Goal: Information Seeking & Learning: Learn about a topic

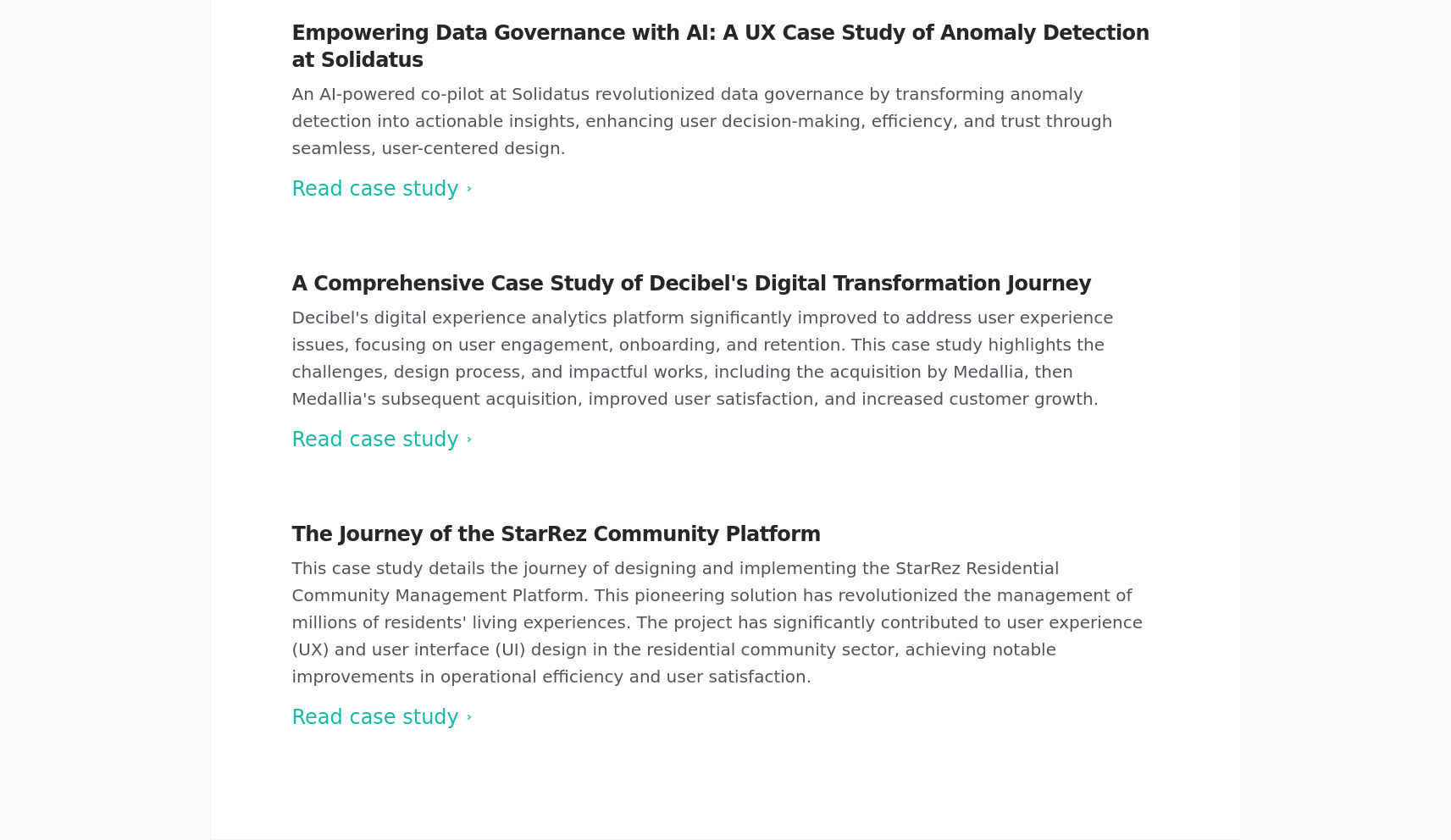
scroll to position [424, 0]
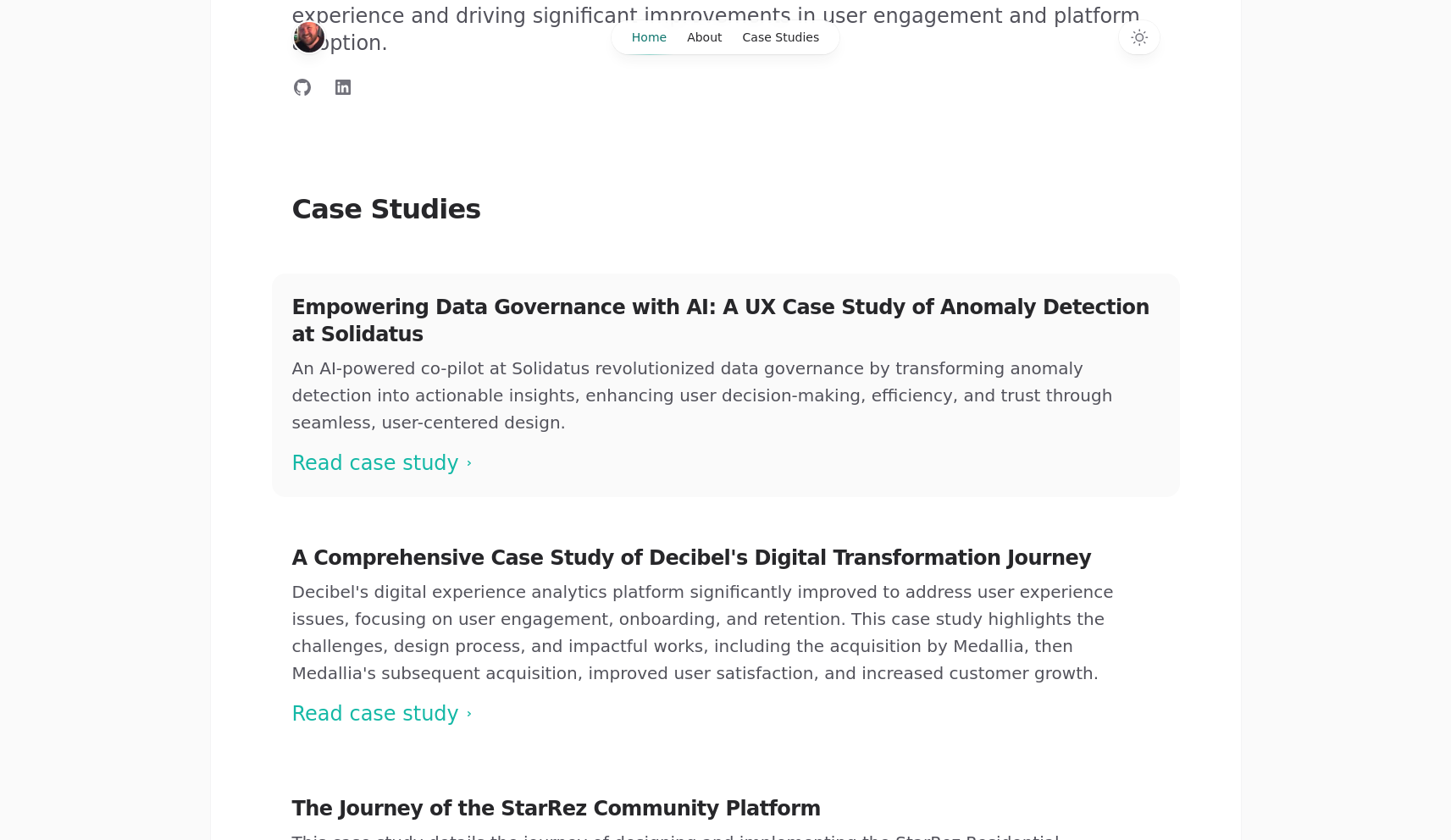
click at [393, 387] on span at bounding box center [726, 385] width 908 height 223
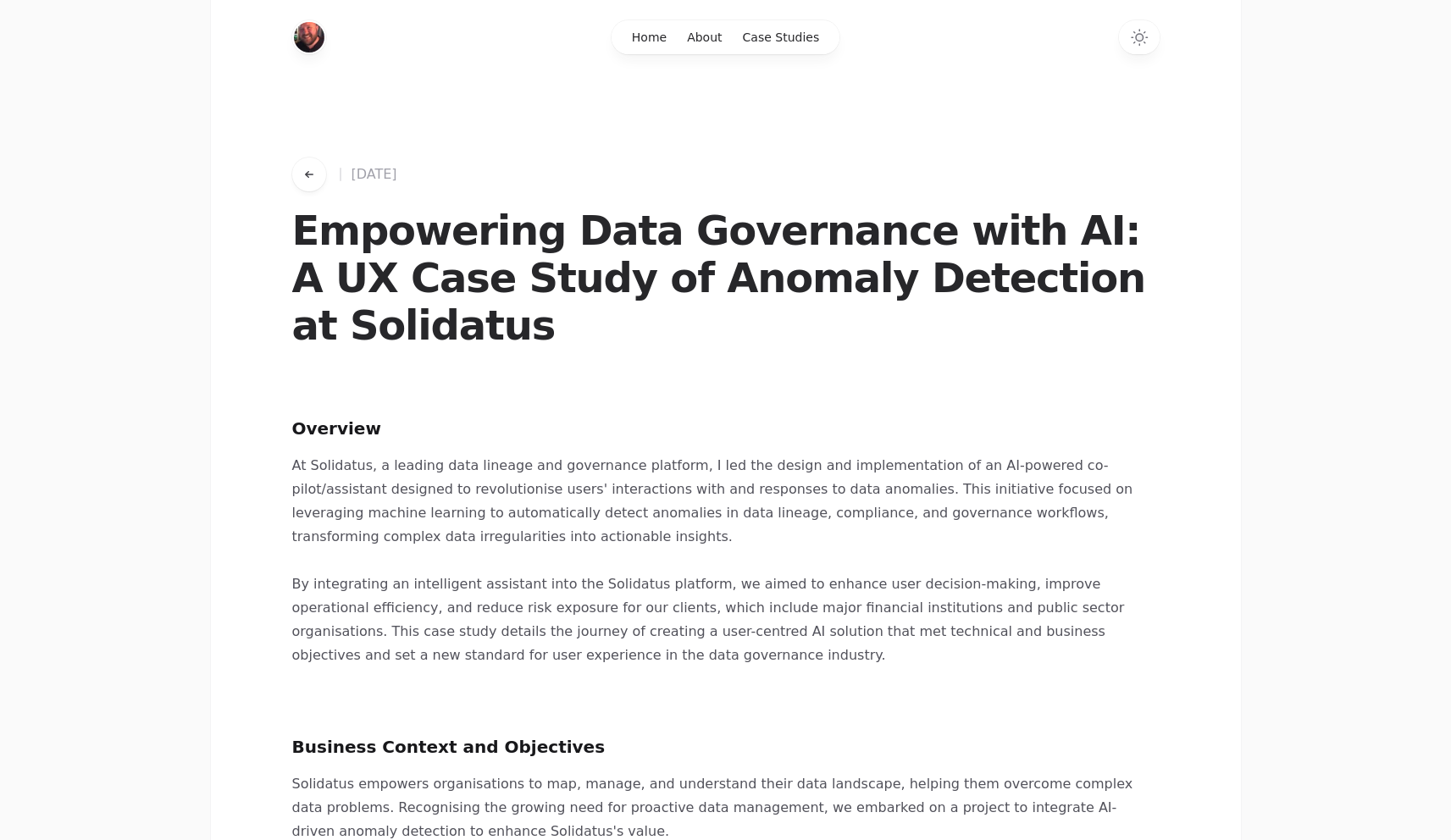
click at [298, 167] on button "Go back to works" at bounding box center [309, 175] width 34 height 34
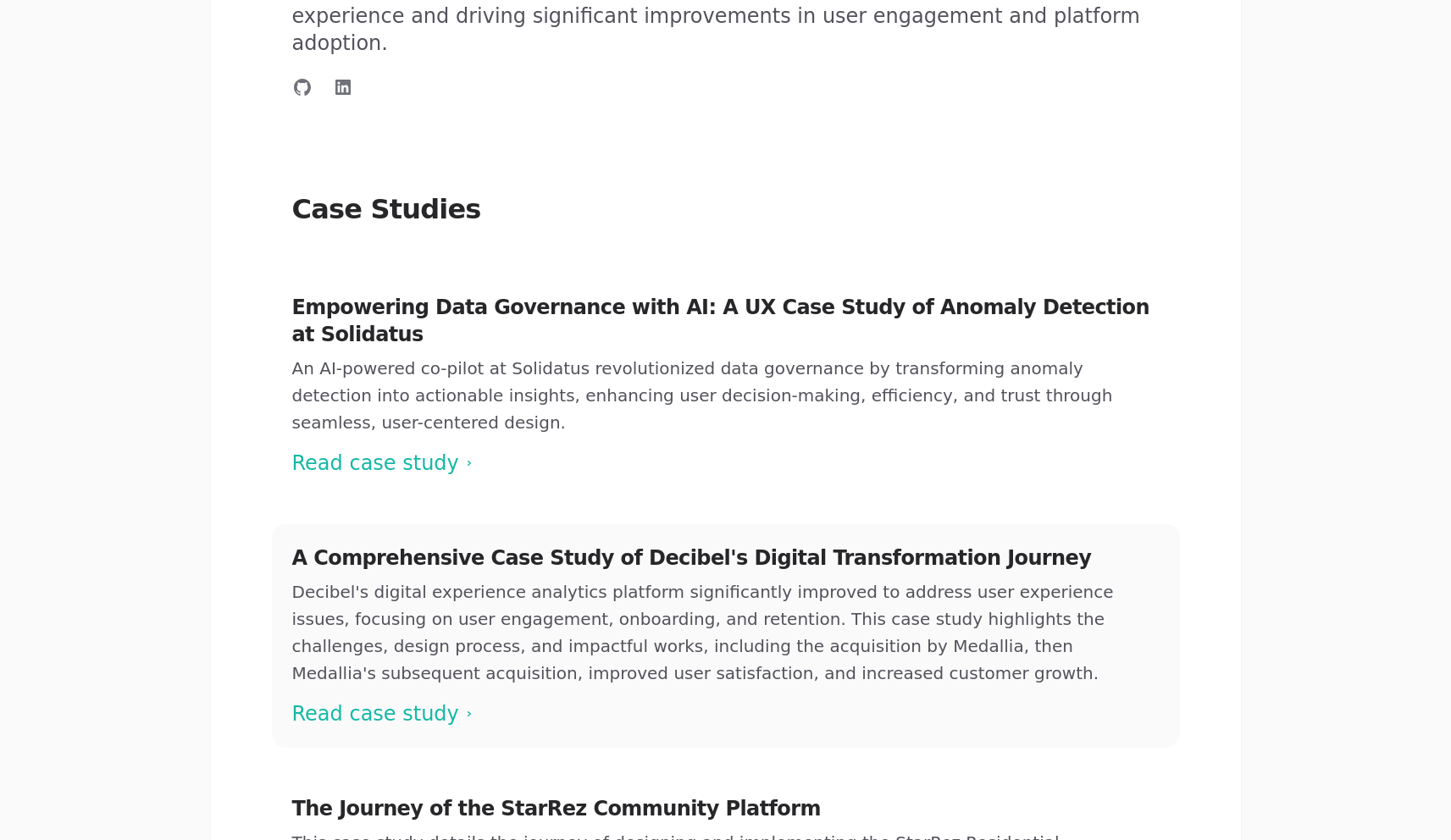
click at [407, 625] on span at bounding box center [726, 635] width 908 height 223
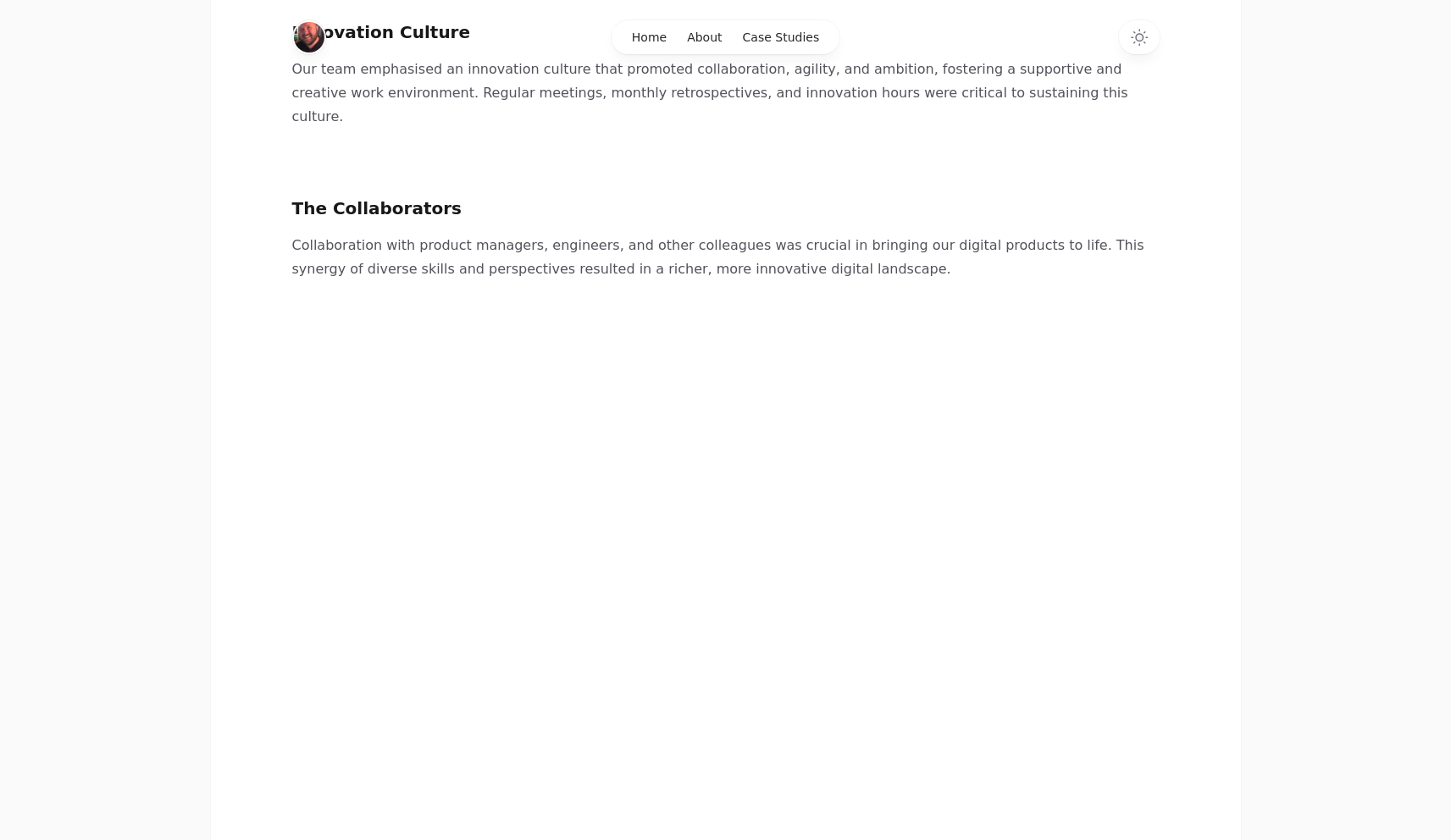
scroll to position [3926, 0]
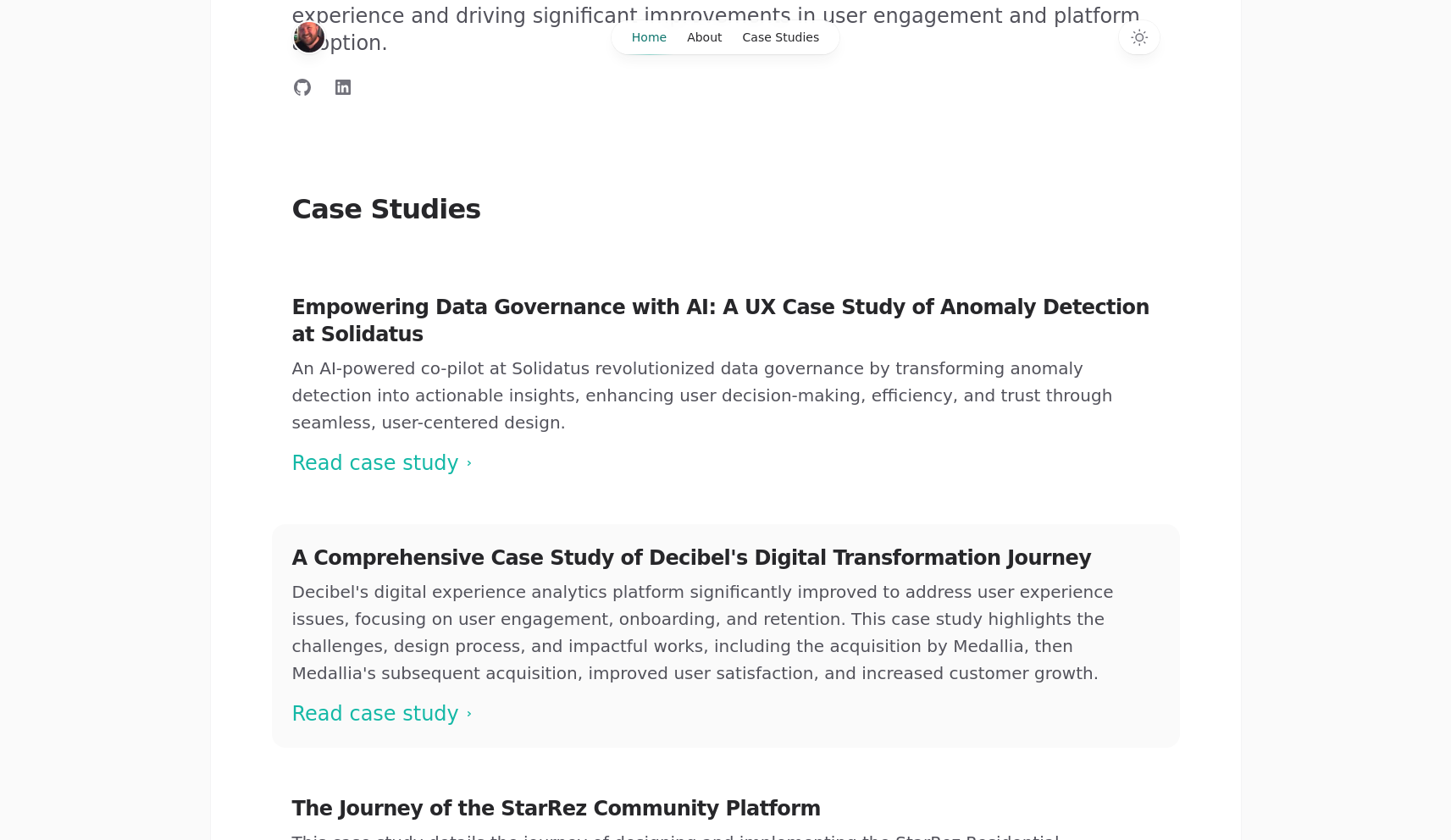
scroll to position [699, 0]
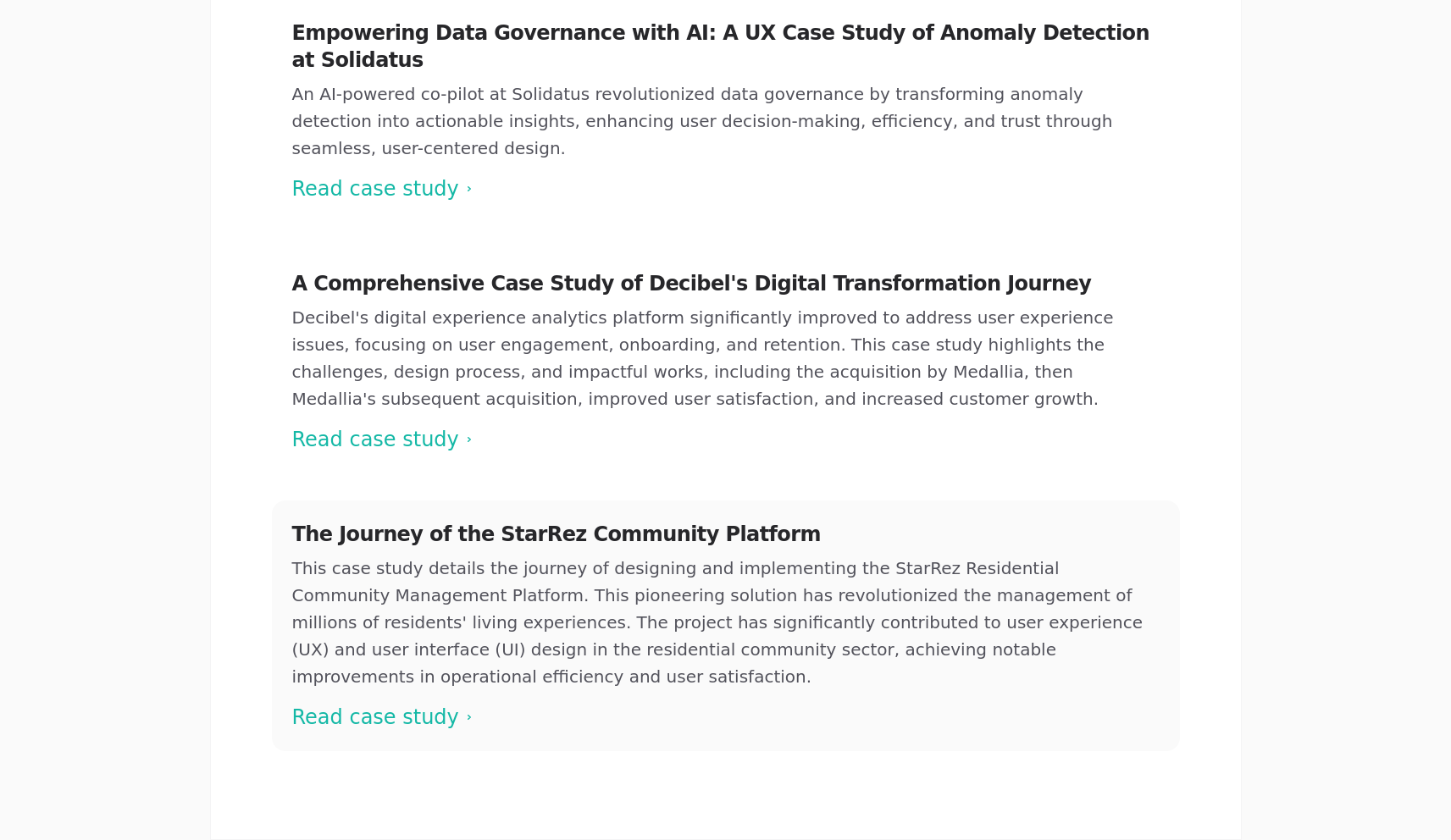
click at [390, 604] on span at bounding box center [726, 626] width 908 height 251
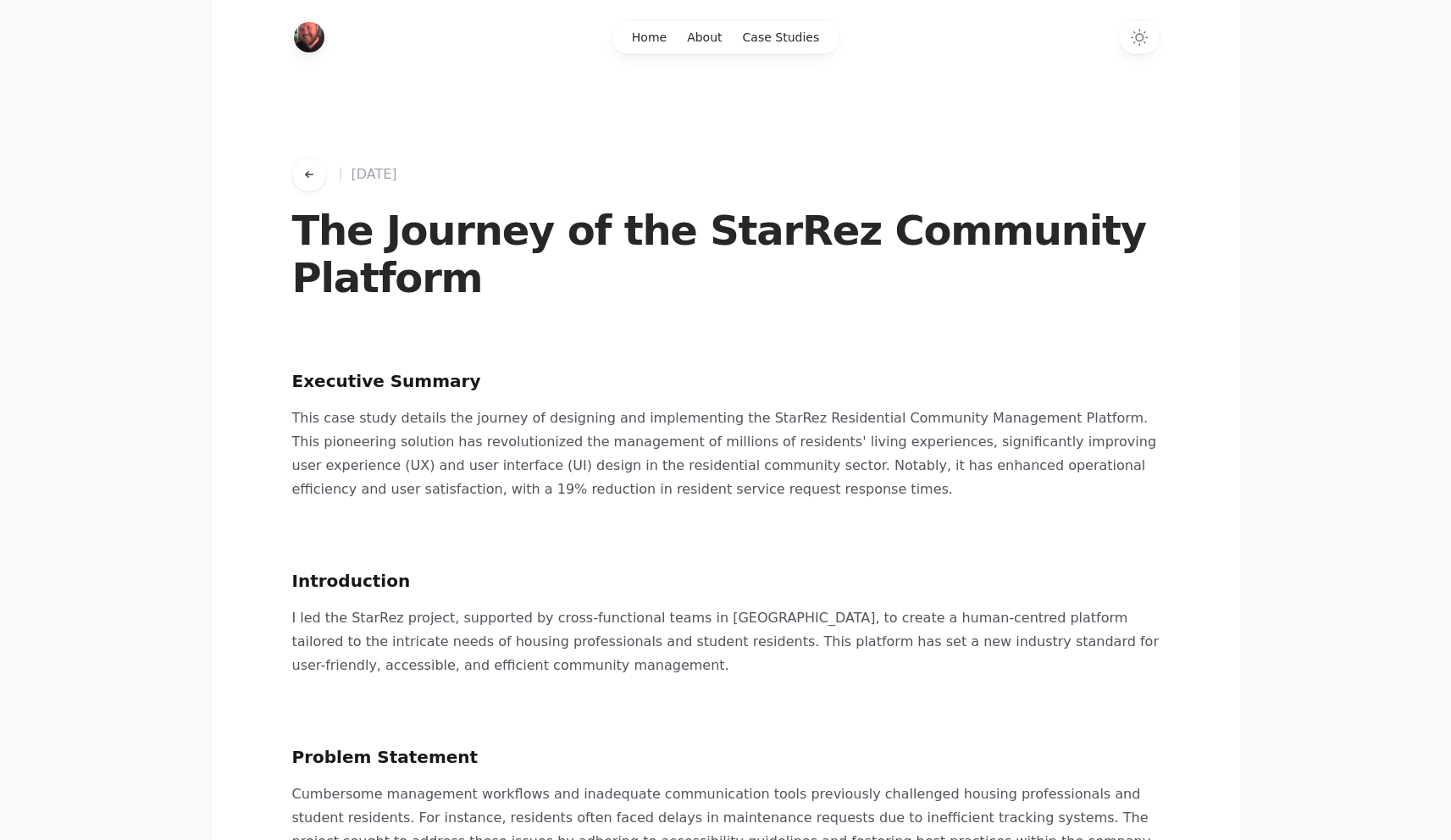
click at [313, 170] on icon "Go back to works" at bounding box center [309, 174] width 13 height 13
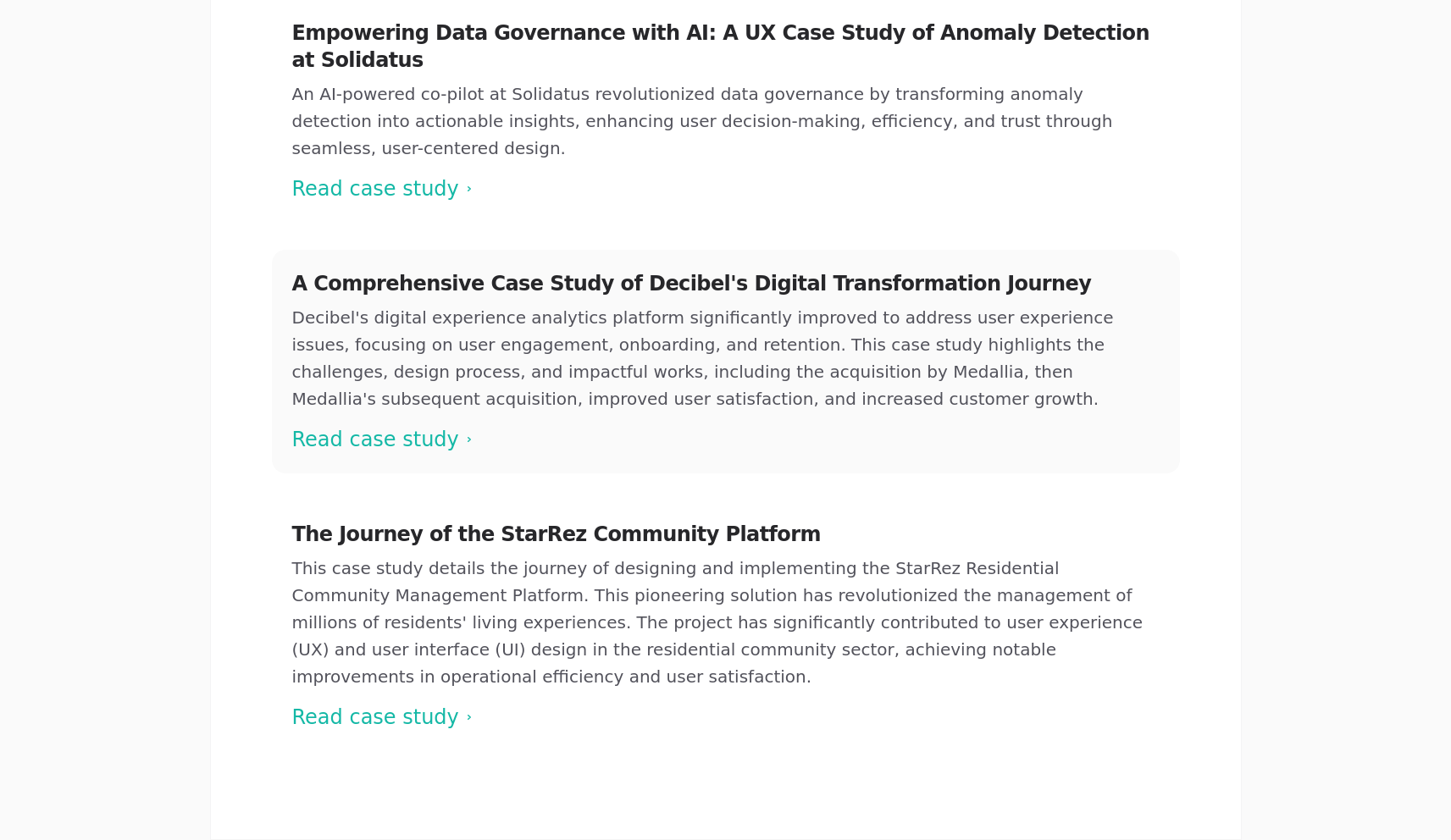
click at [367, 345] on span at bounding box center [726, 361] width 908 height 223
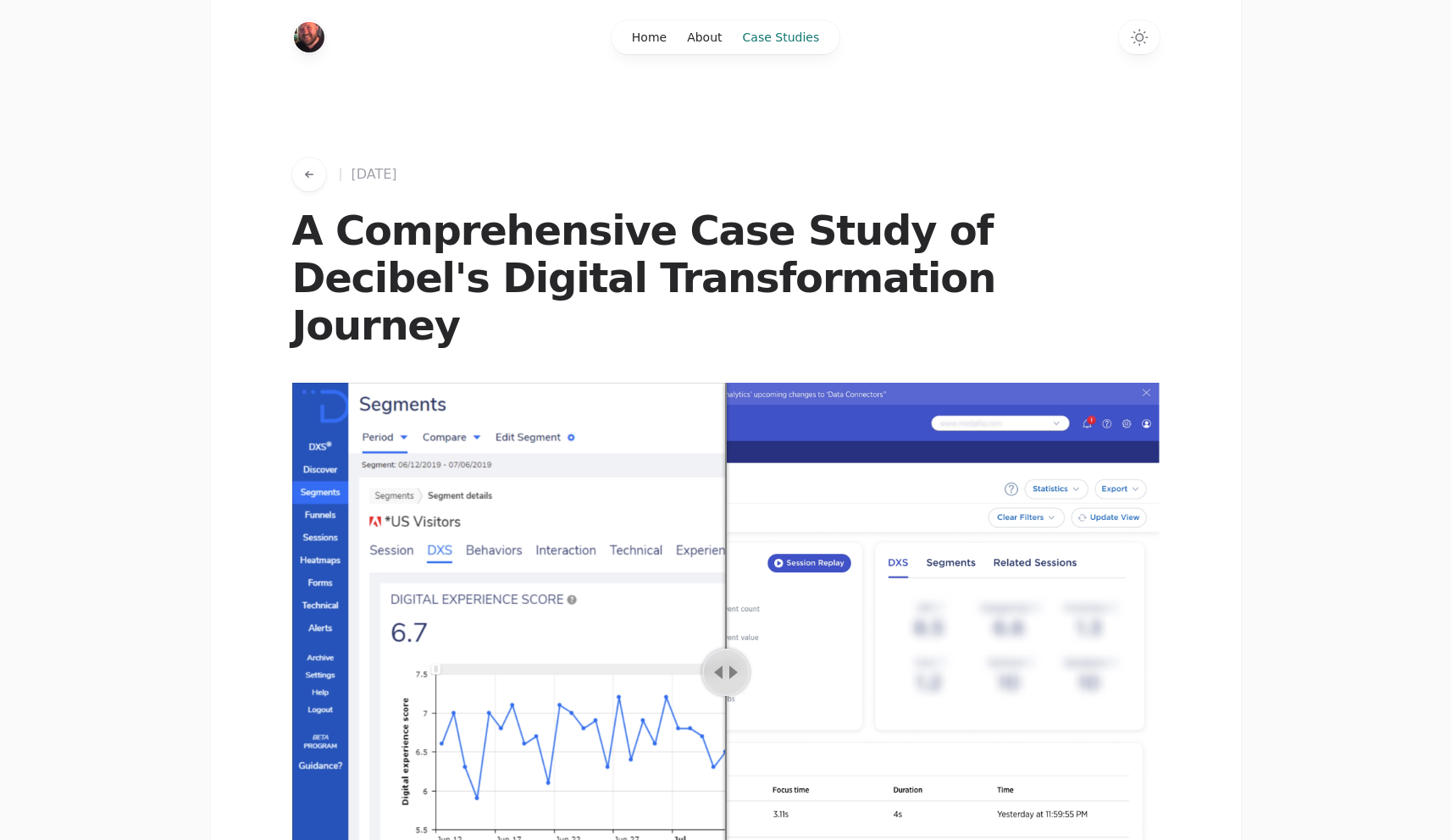
click at [793, 41] on link "Case Studies" at bounding box center [781, 37] width 97 height 34
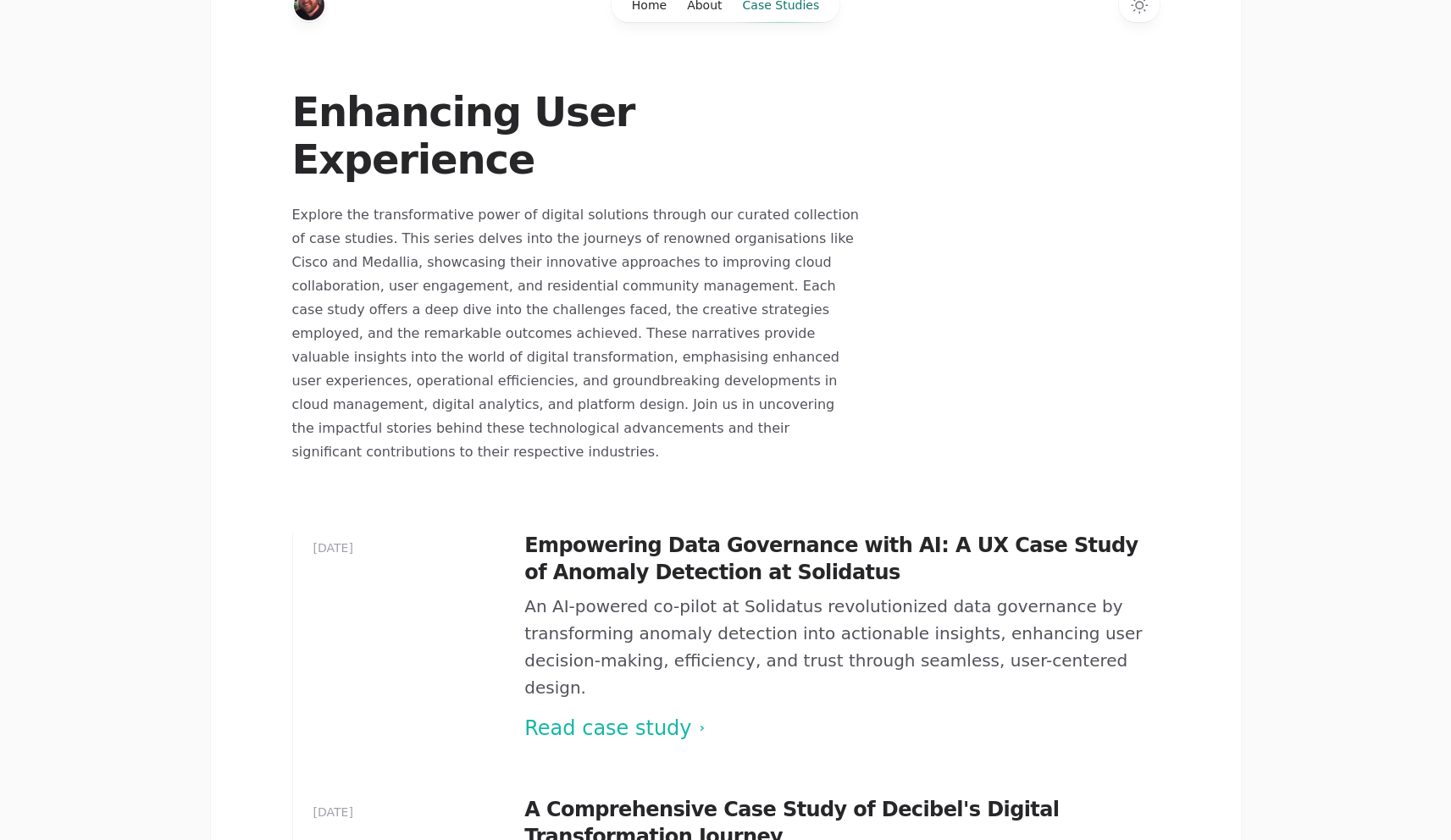
scroll to position [151, 0]
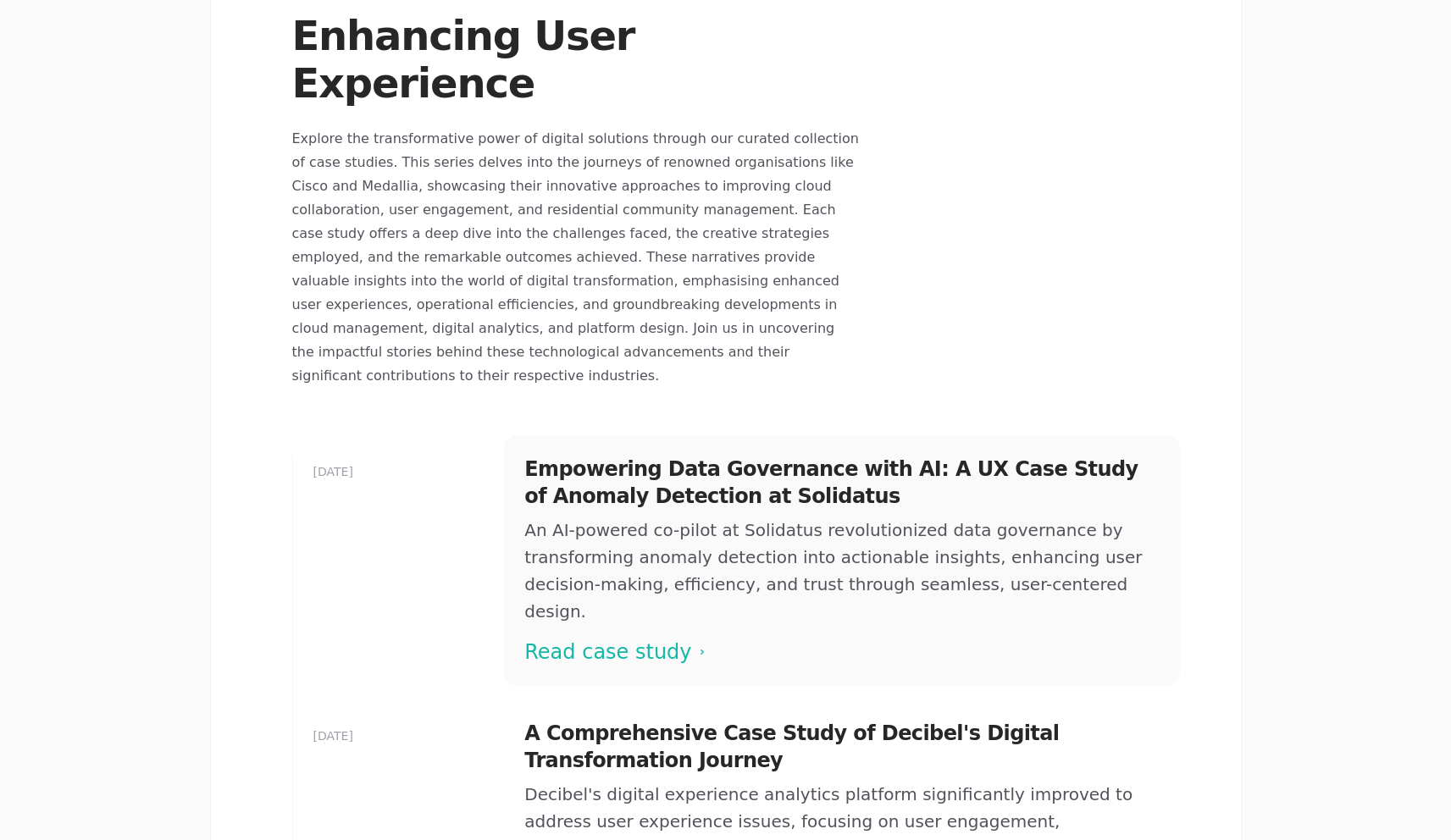
click at [616, 567] on span at bounding box center [841, 560] width 675 height 251
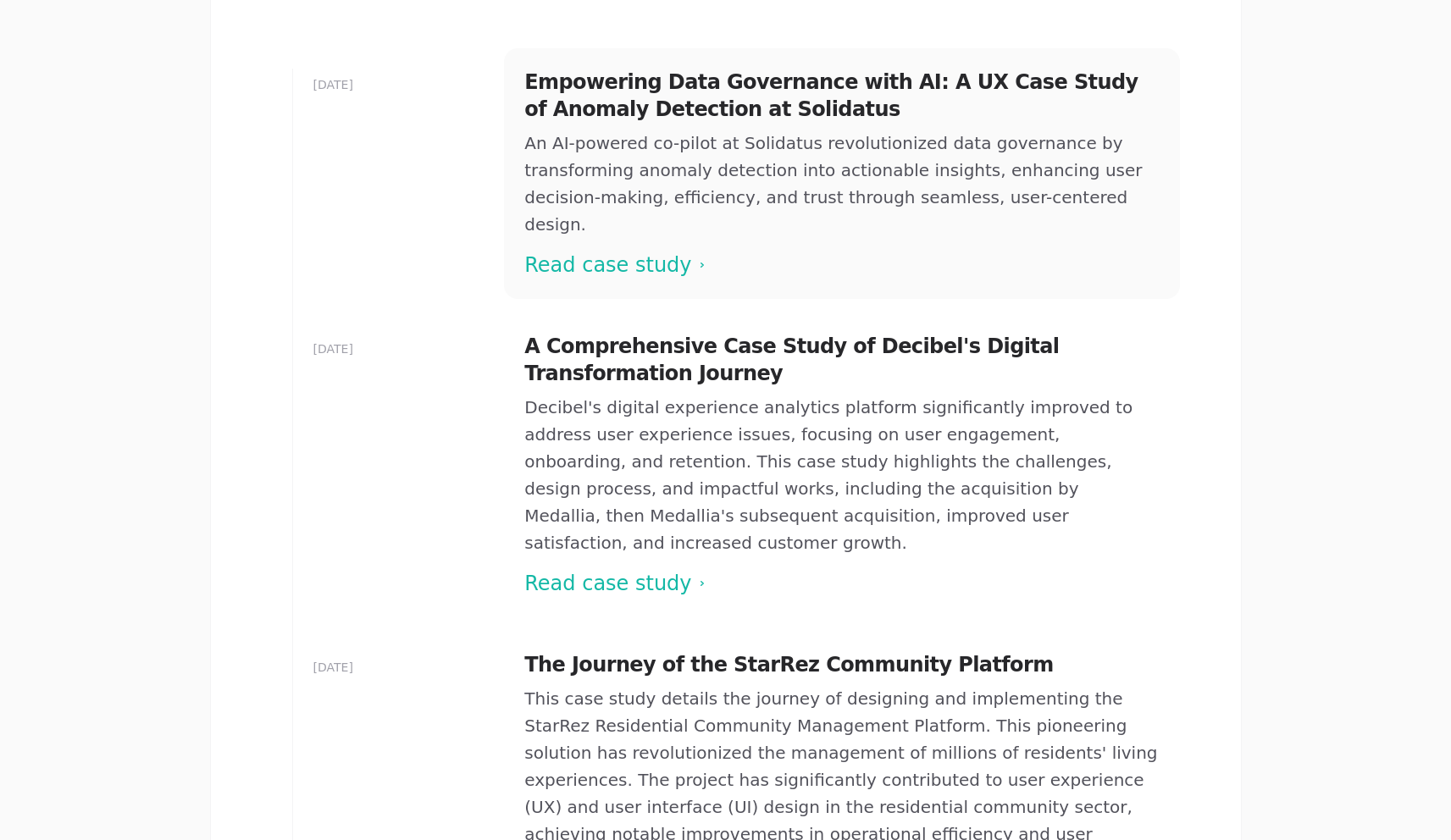
scroll to position [664, 0]
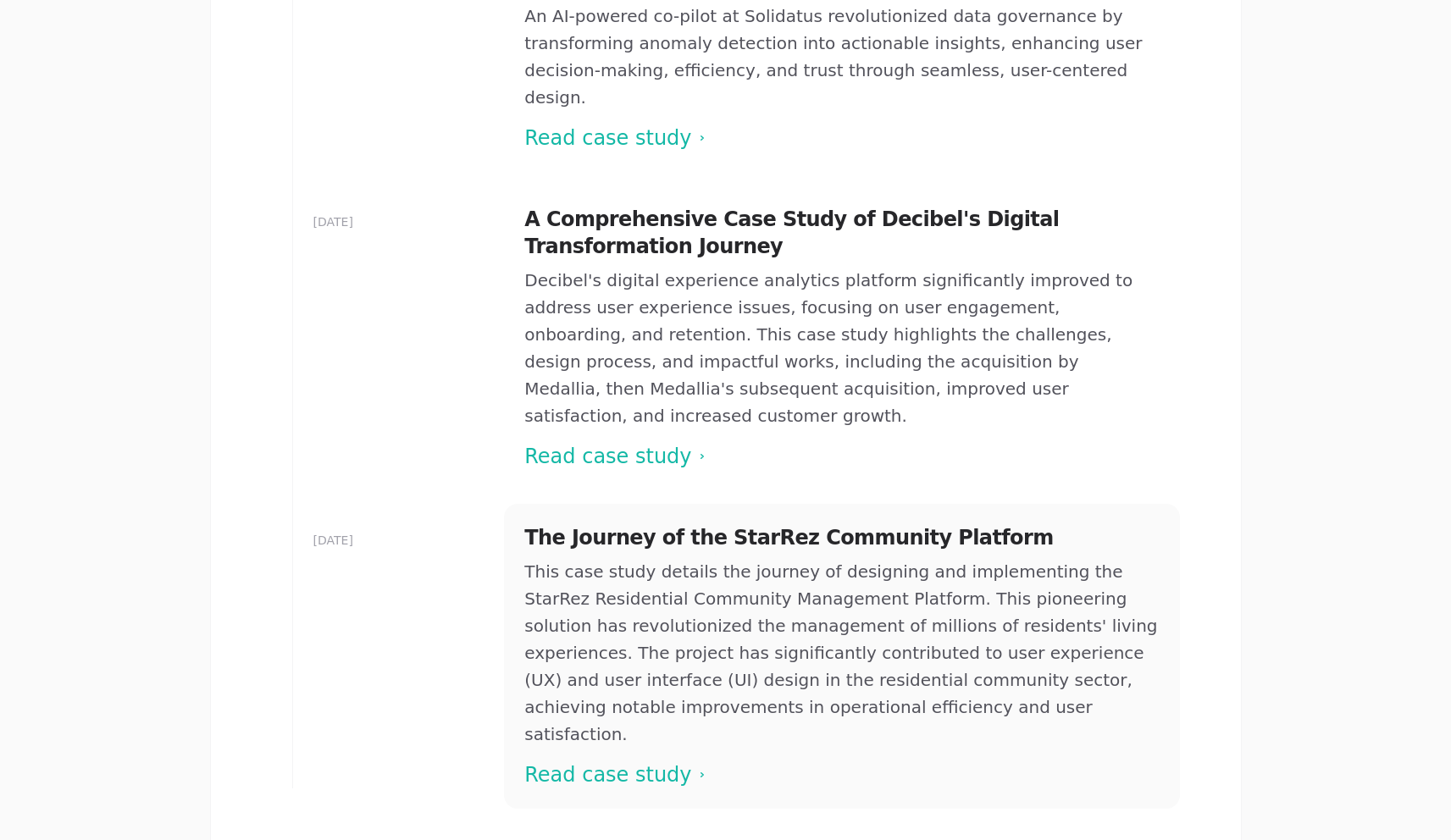
click at [622, 504] on span at bounding box center [841, 656] width 675 height 305
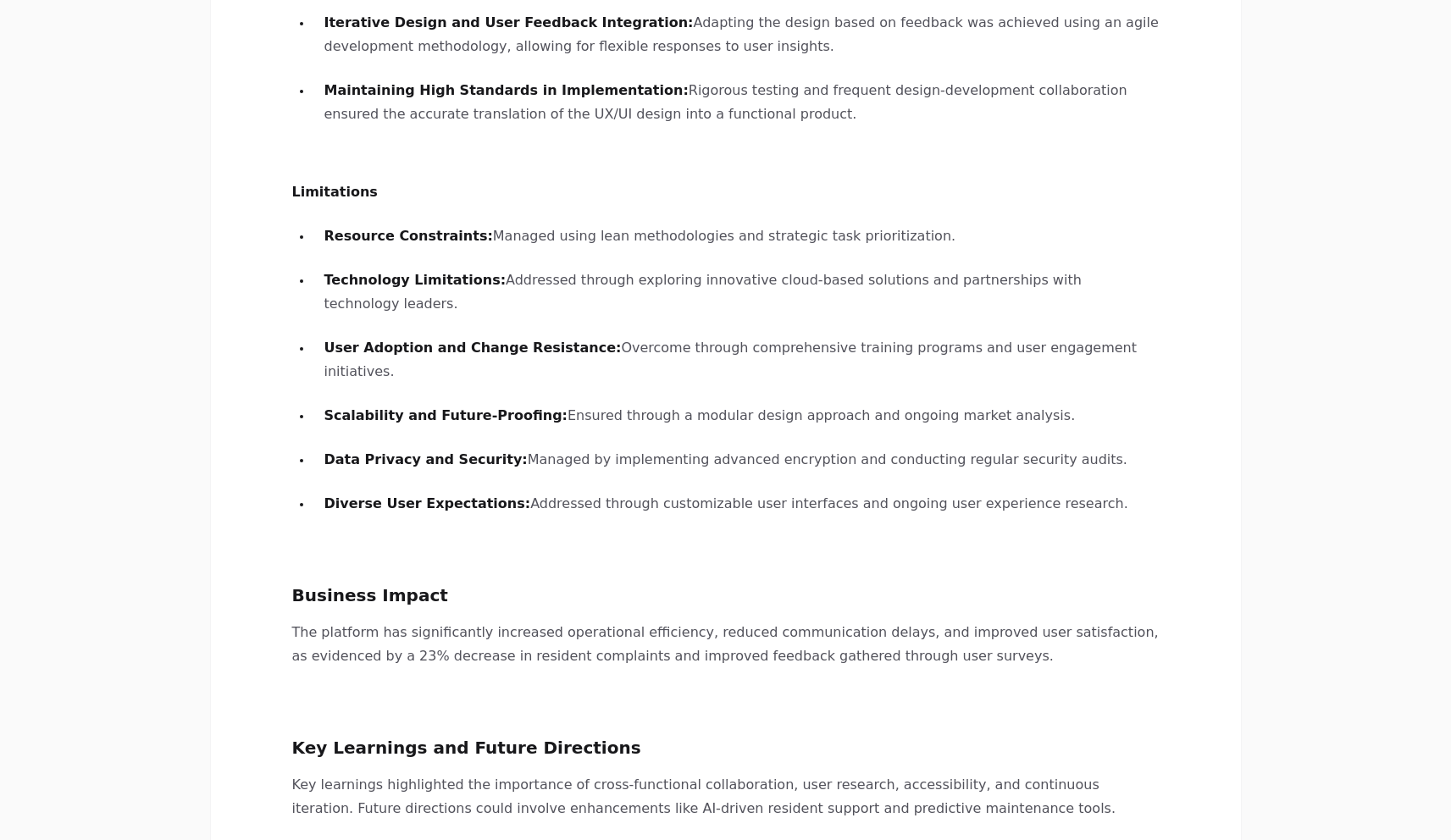
scroll to position [2179, 0]
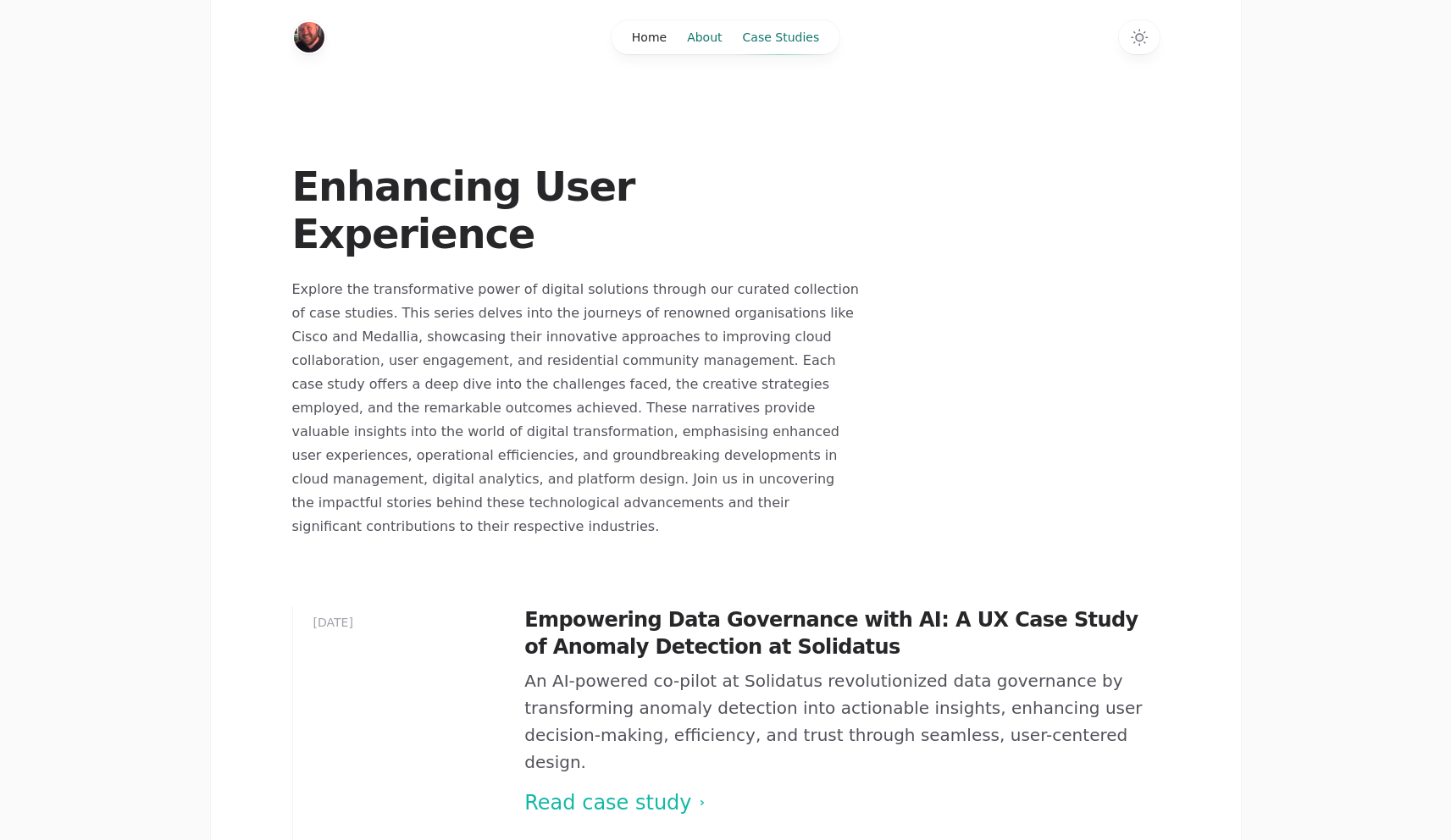
click at [716, 39] on link "About" at bounding box center [704, 37] width 55 height 34
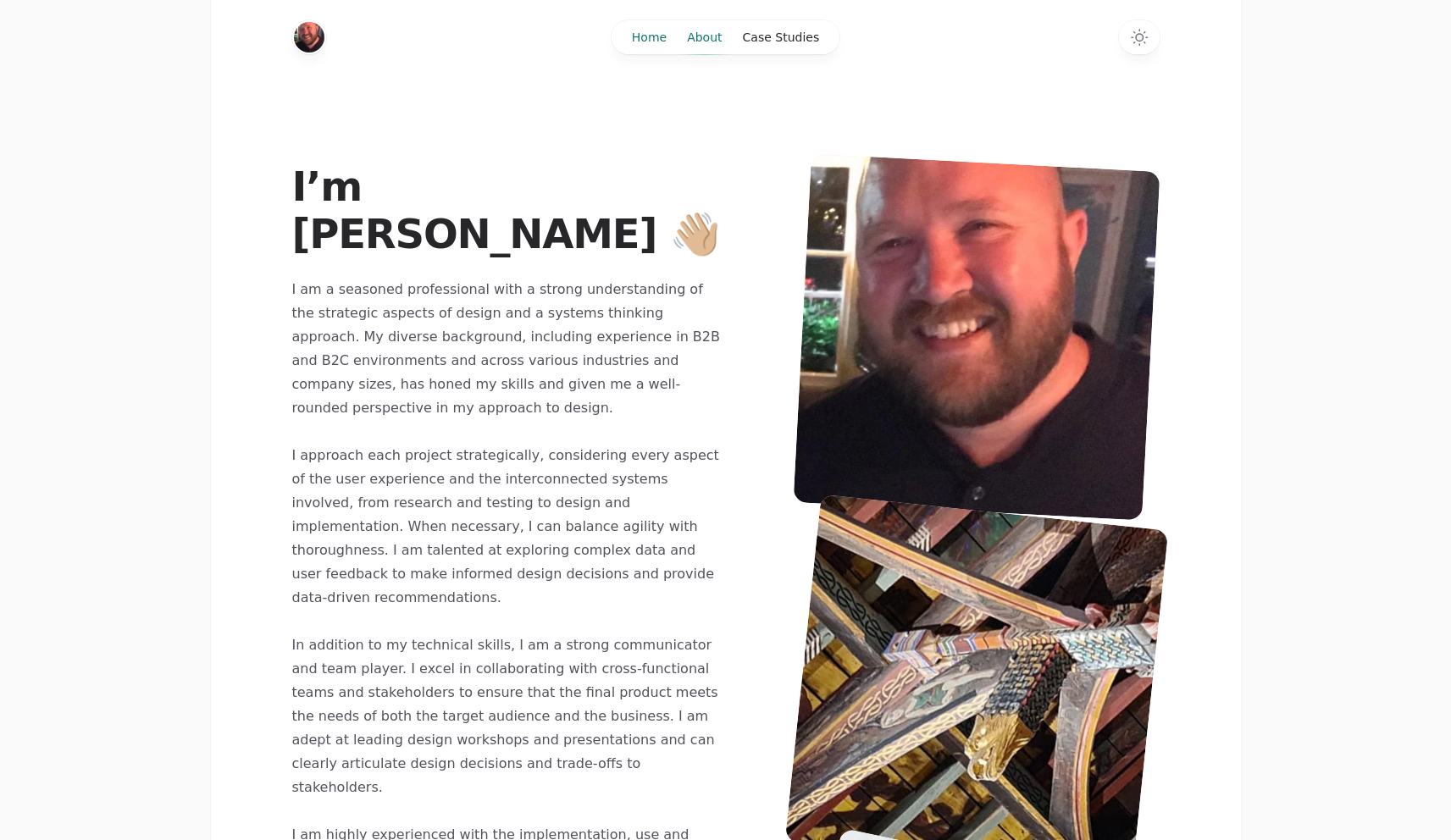
click at [653, 40] on link "Home" at bounding box center [650, 37] width 55 height 34
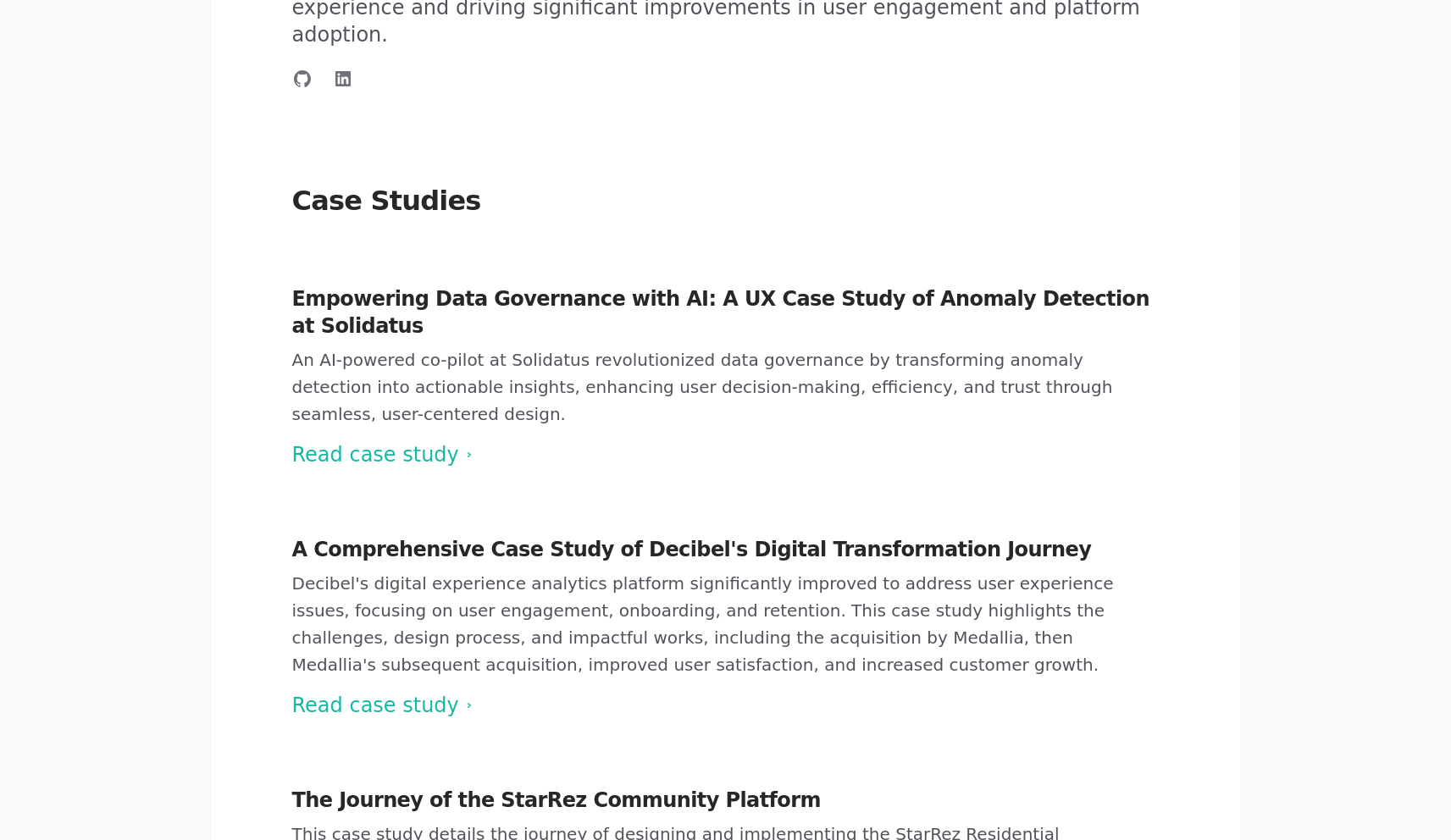
scroll to position [559, 0]
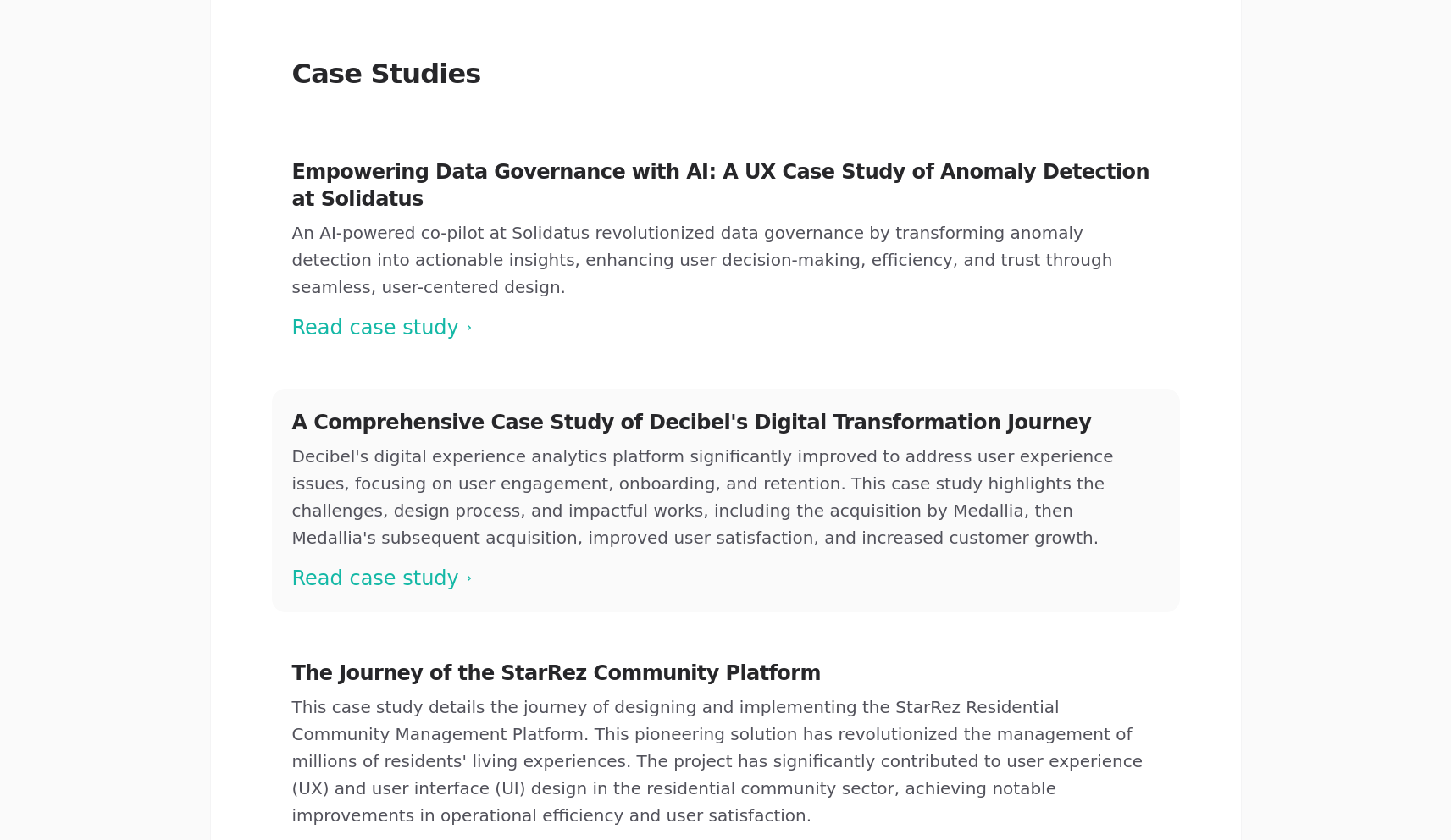
click at [401, 496] on span at bounding box center [726, 500] width 908 height 223
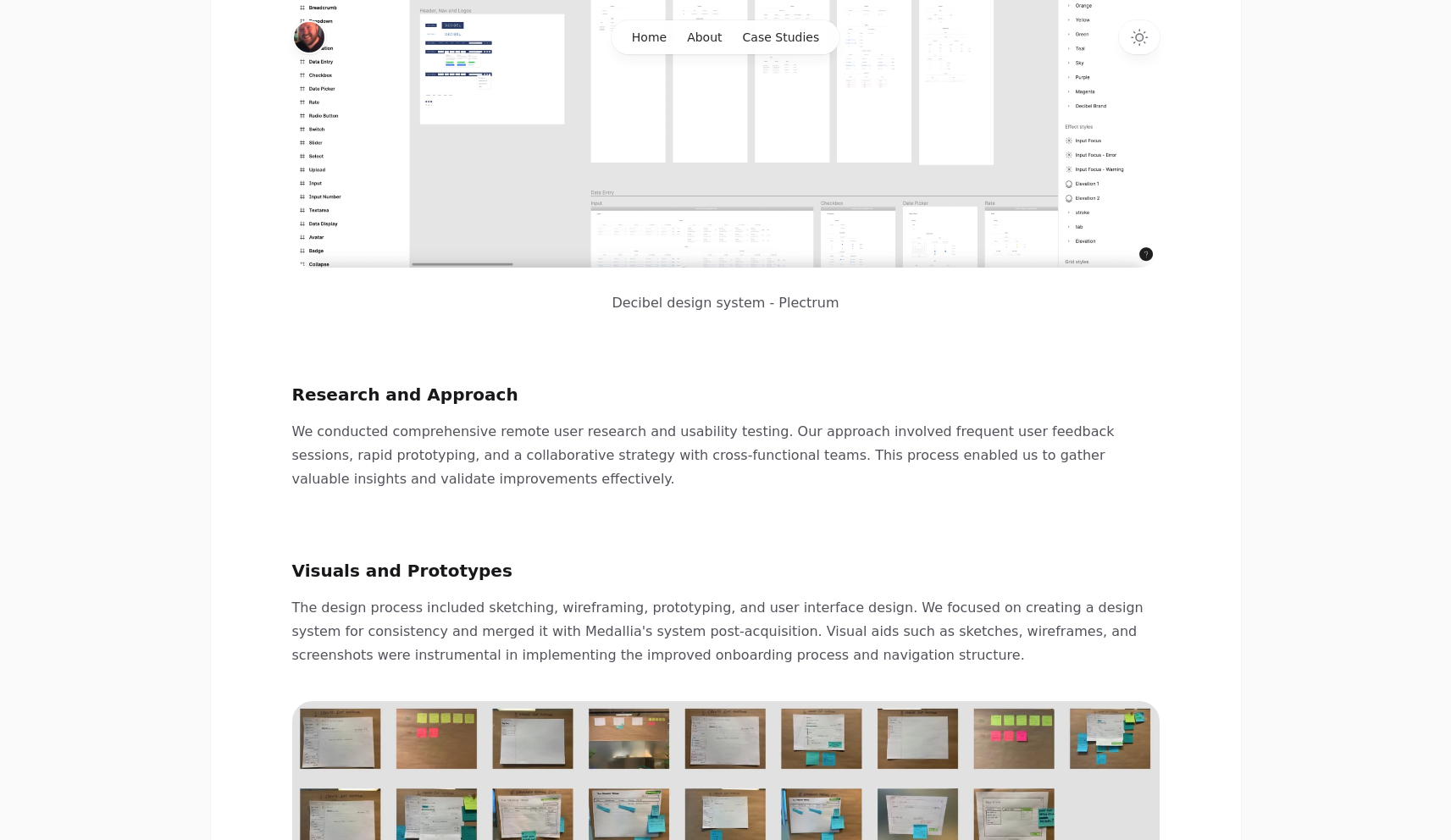
scroll to position [1720, 0]
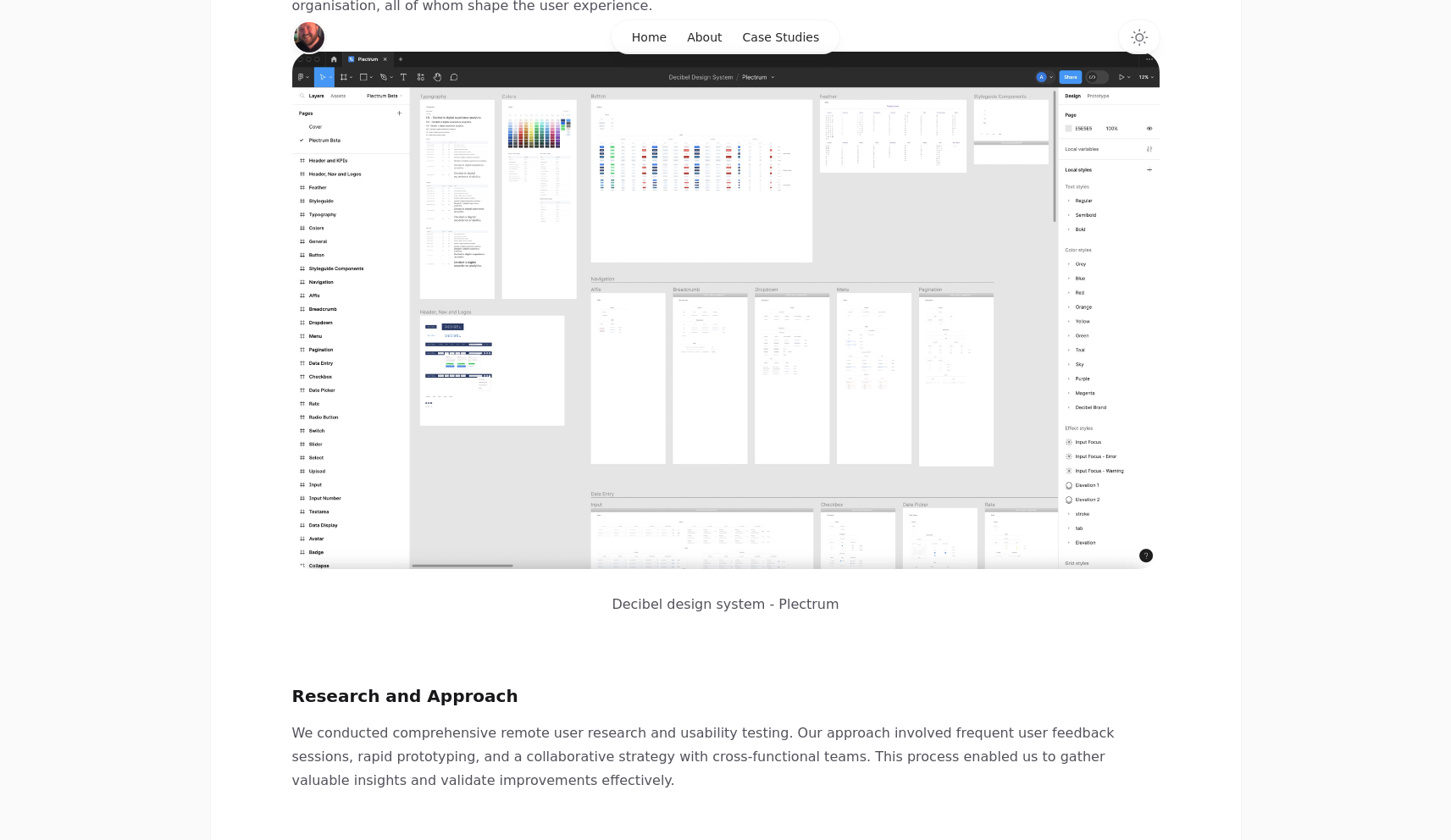
click at [672, 460] on img at bounding box center [726, 311] width 868 height 517
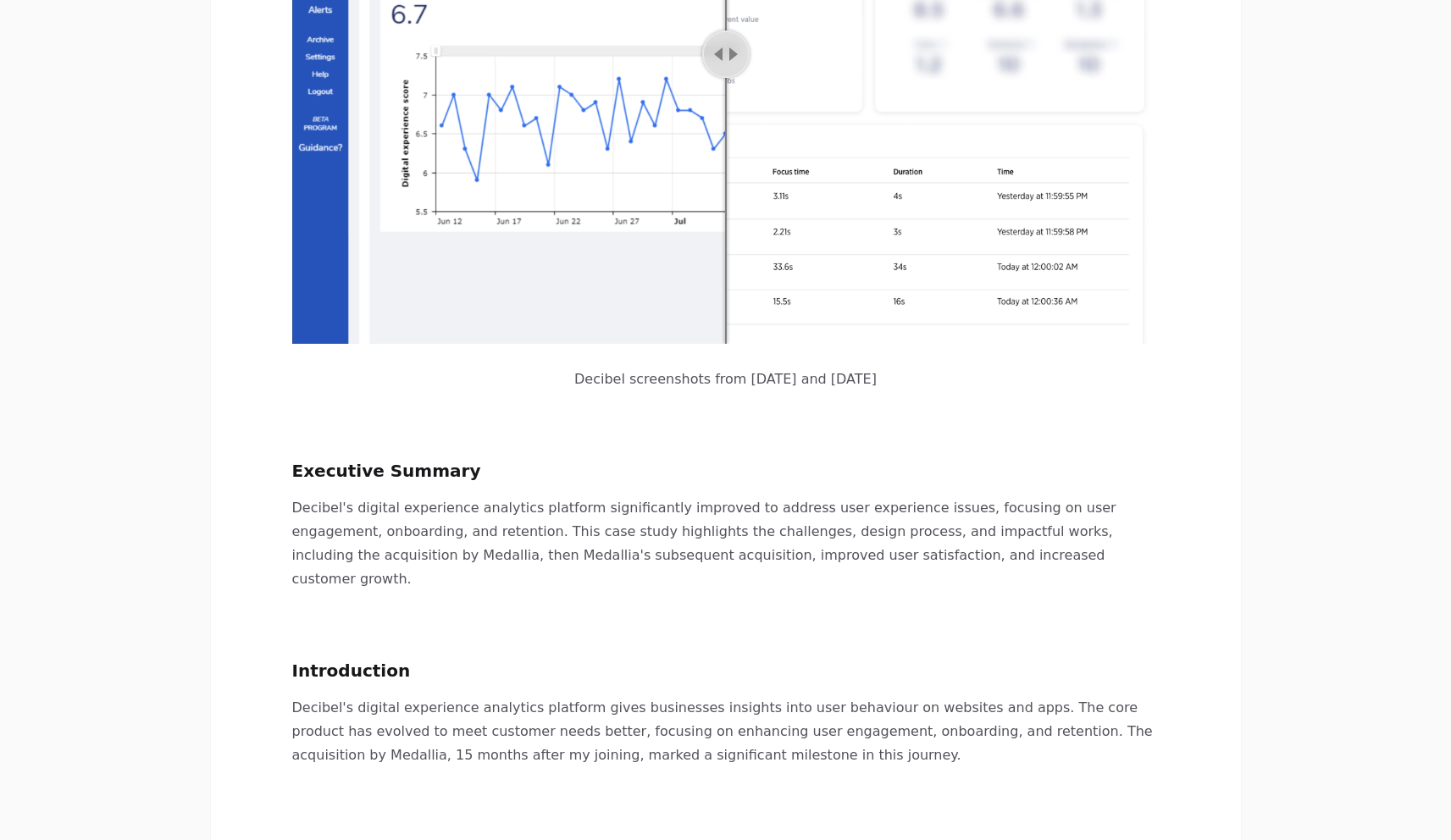
scroll to position [0, 0]
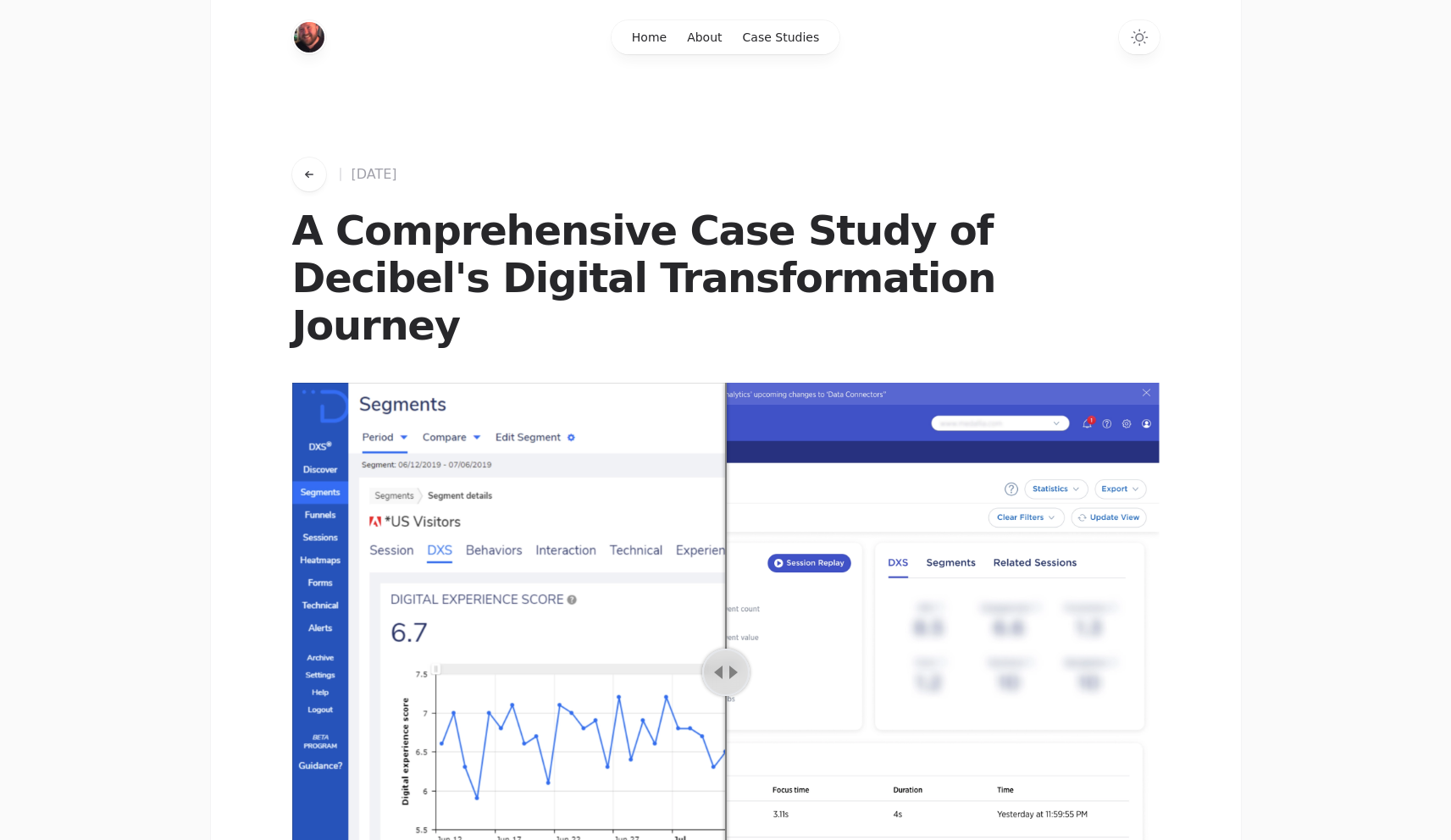
click at [313, 169] on icon "Go back to works" at bounding box center [309, 174] width 13 height 13
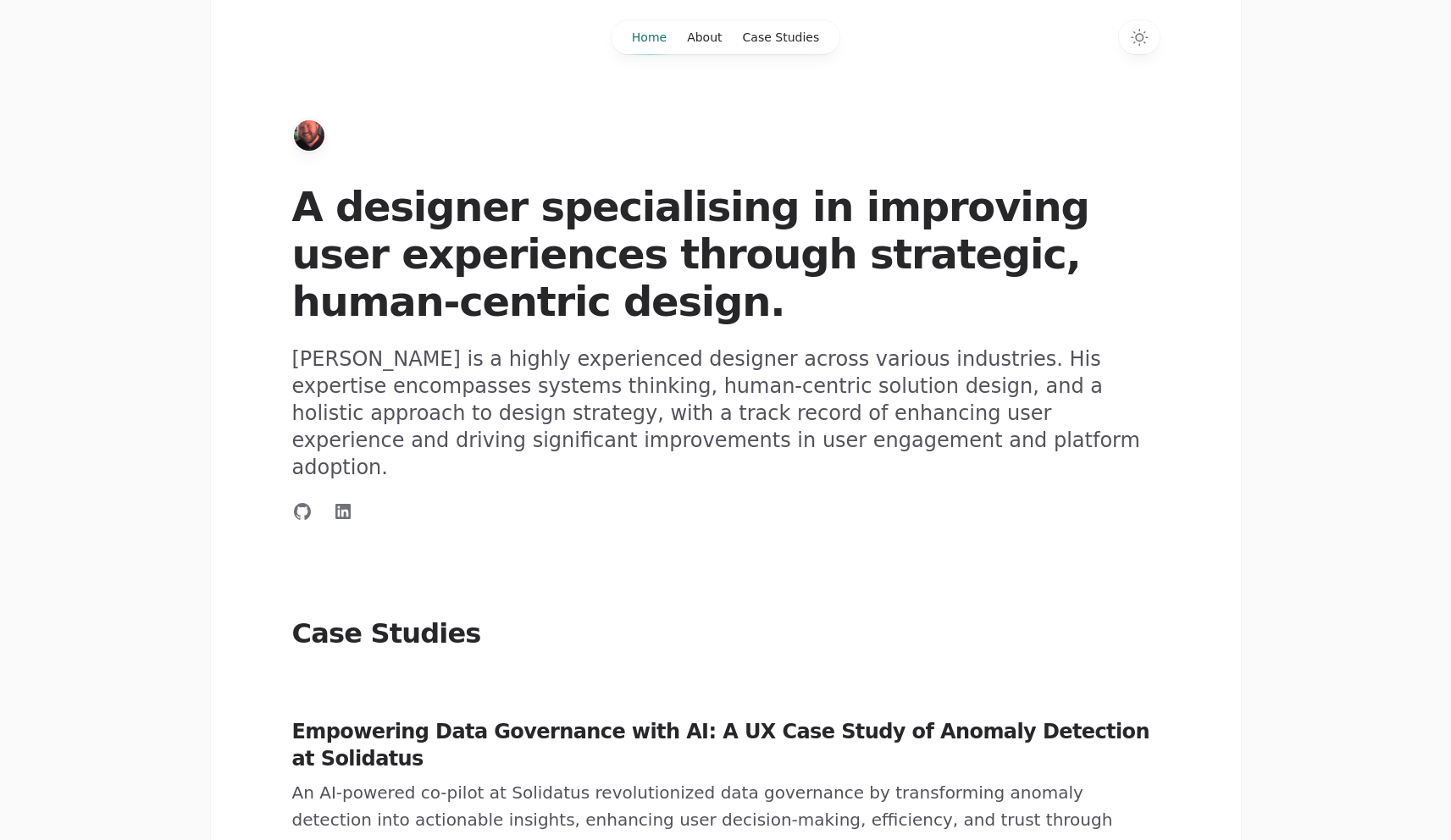
scroll to position [559, 0]
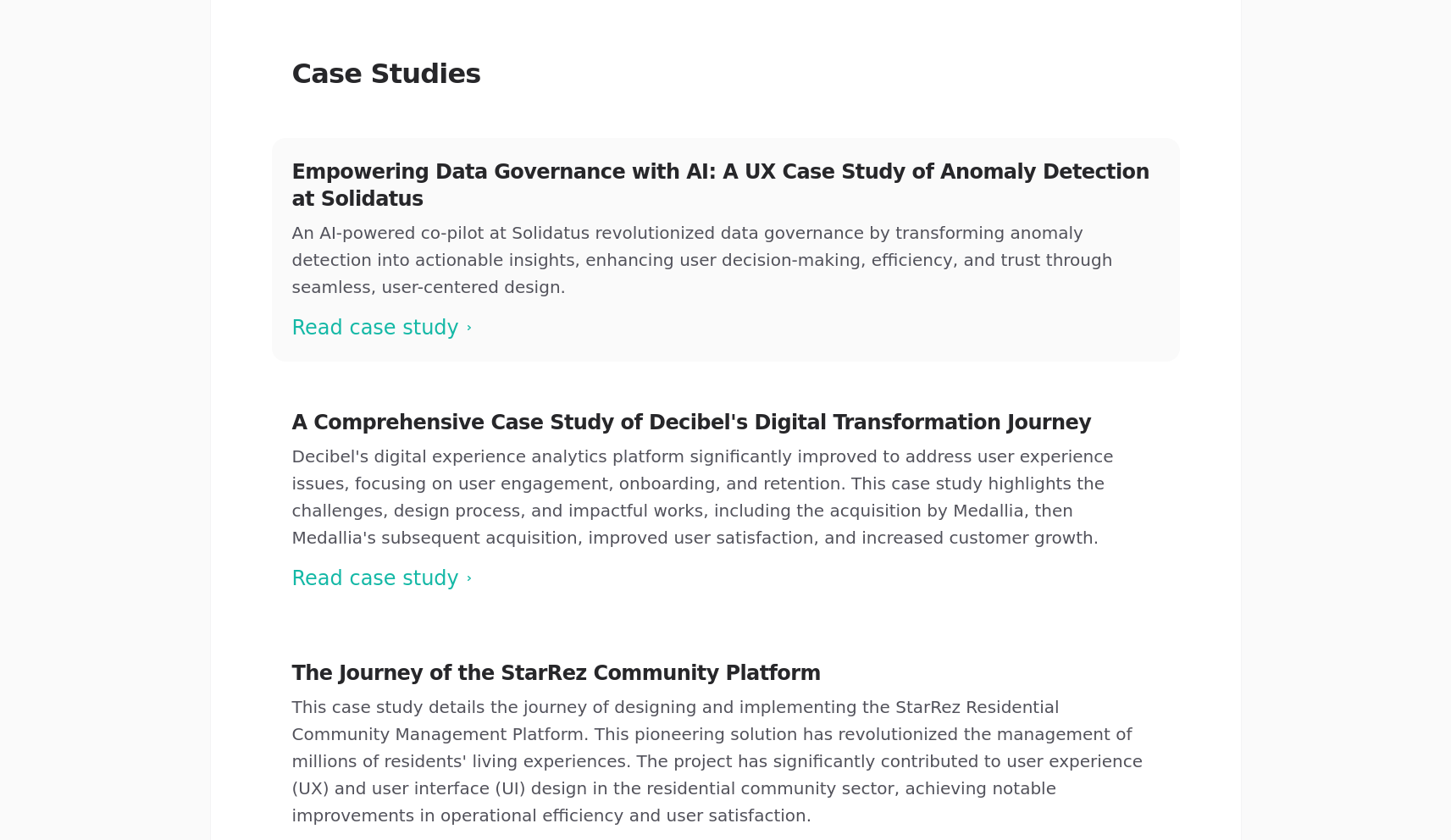
click at [405, 256] on span at bounding box center [726, 249] width 908 height 223
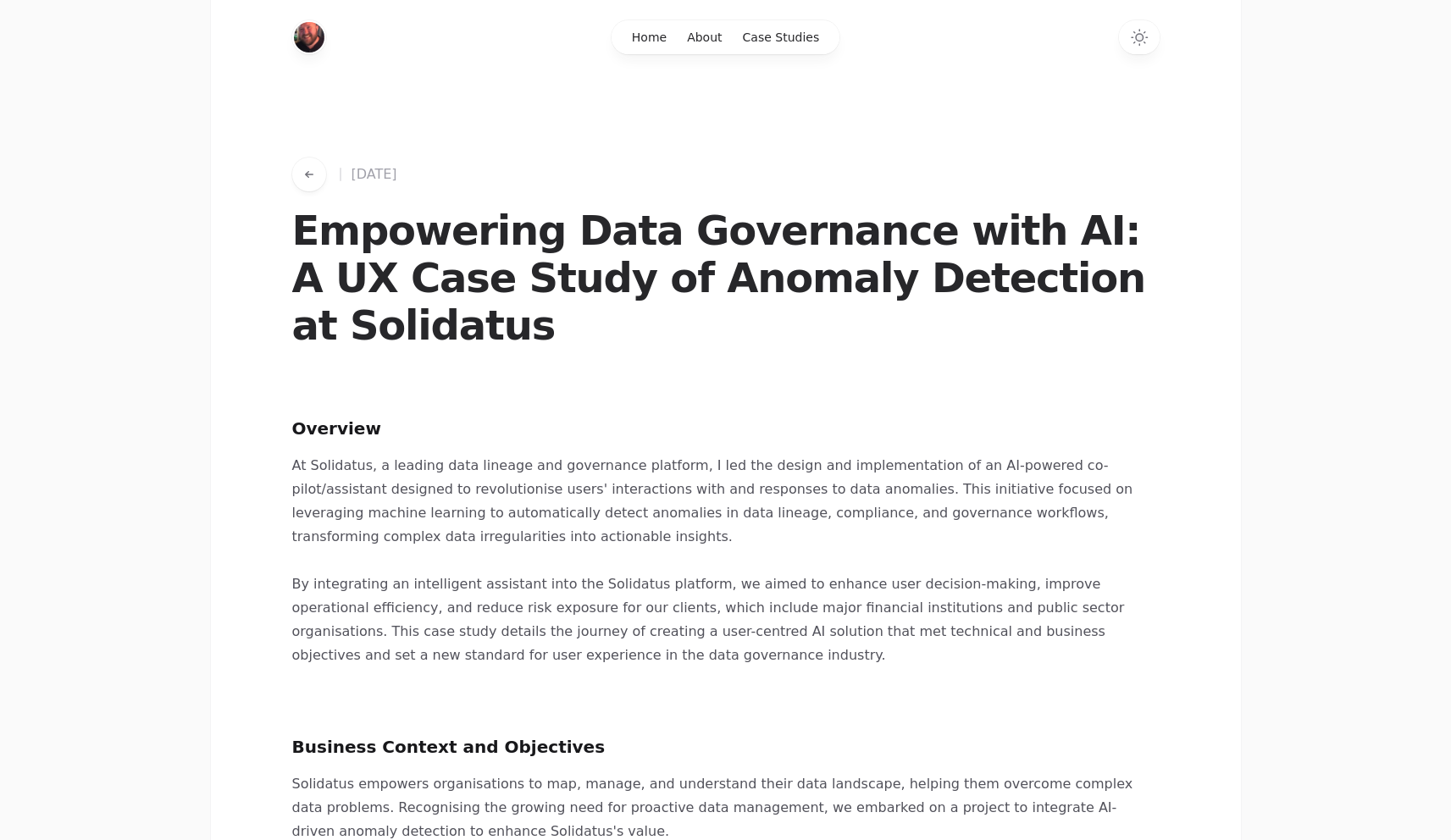
scroll to position [559, 0]
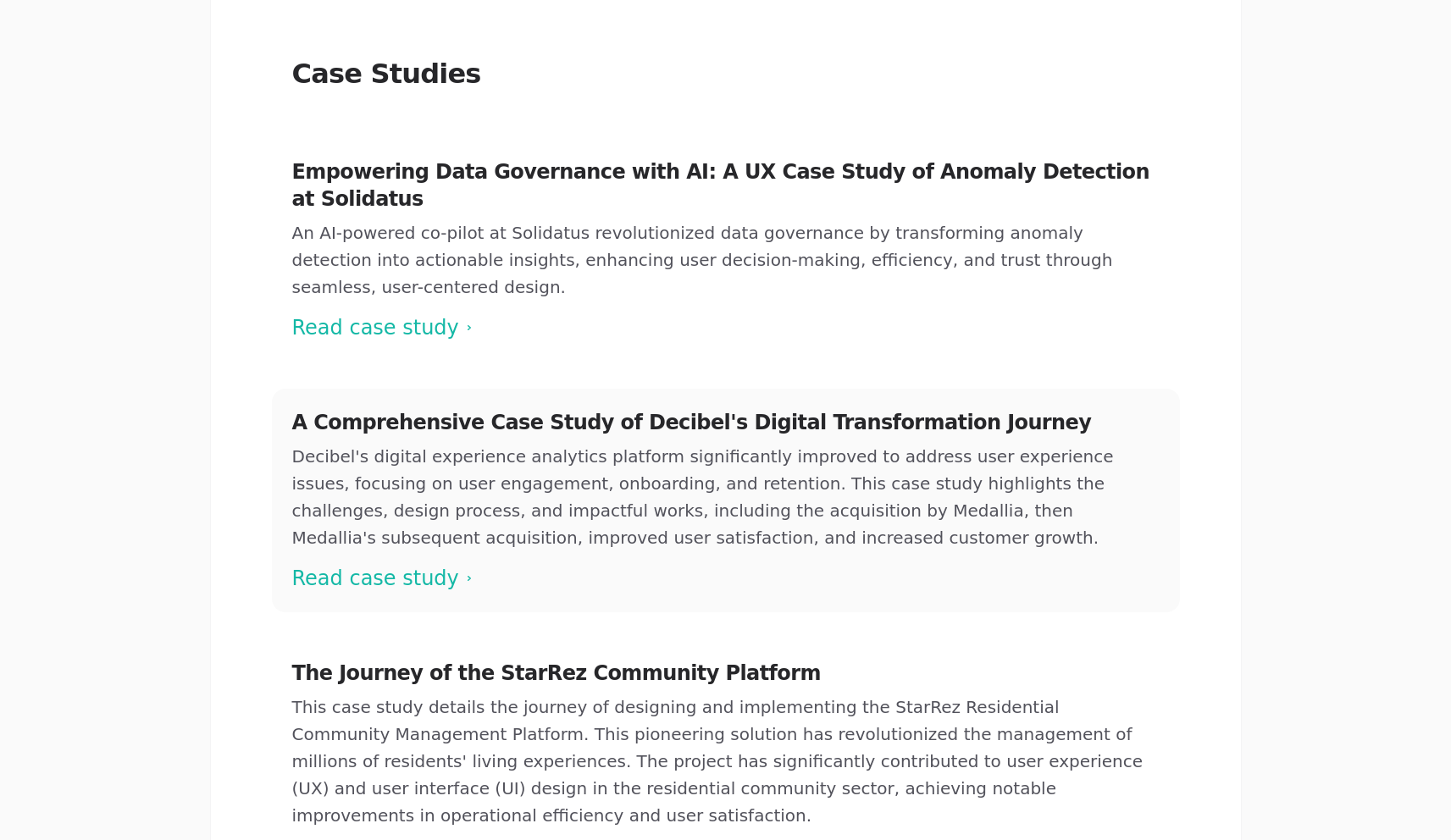
click at [565, 422] on span at bounding box center [726, 500] width 908 height 223
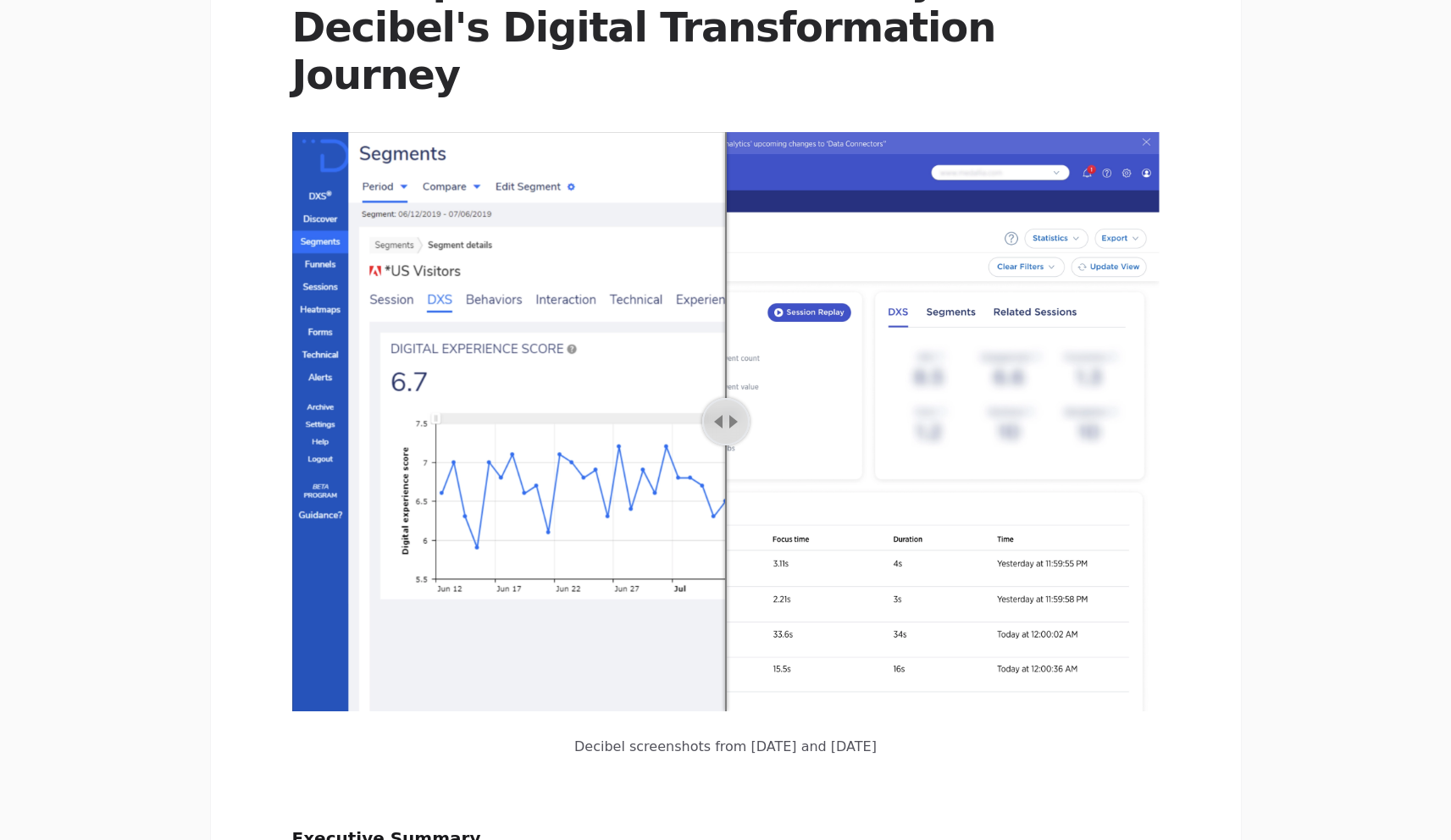
scroll to position [356, 0]
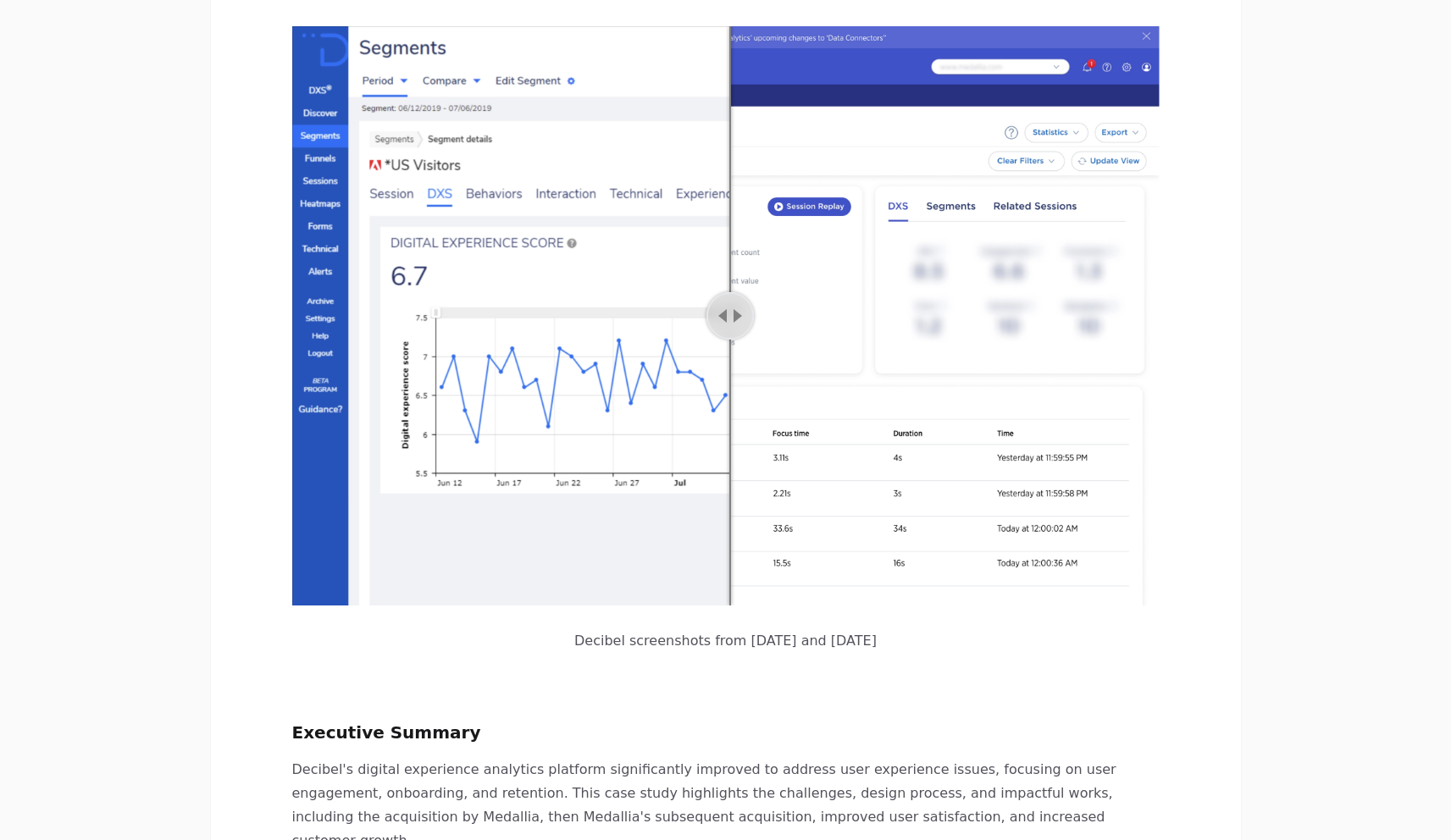
click at [729, 292] on div "Adjust slider position" at bounding box center [731, 316] width 48 height 48
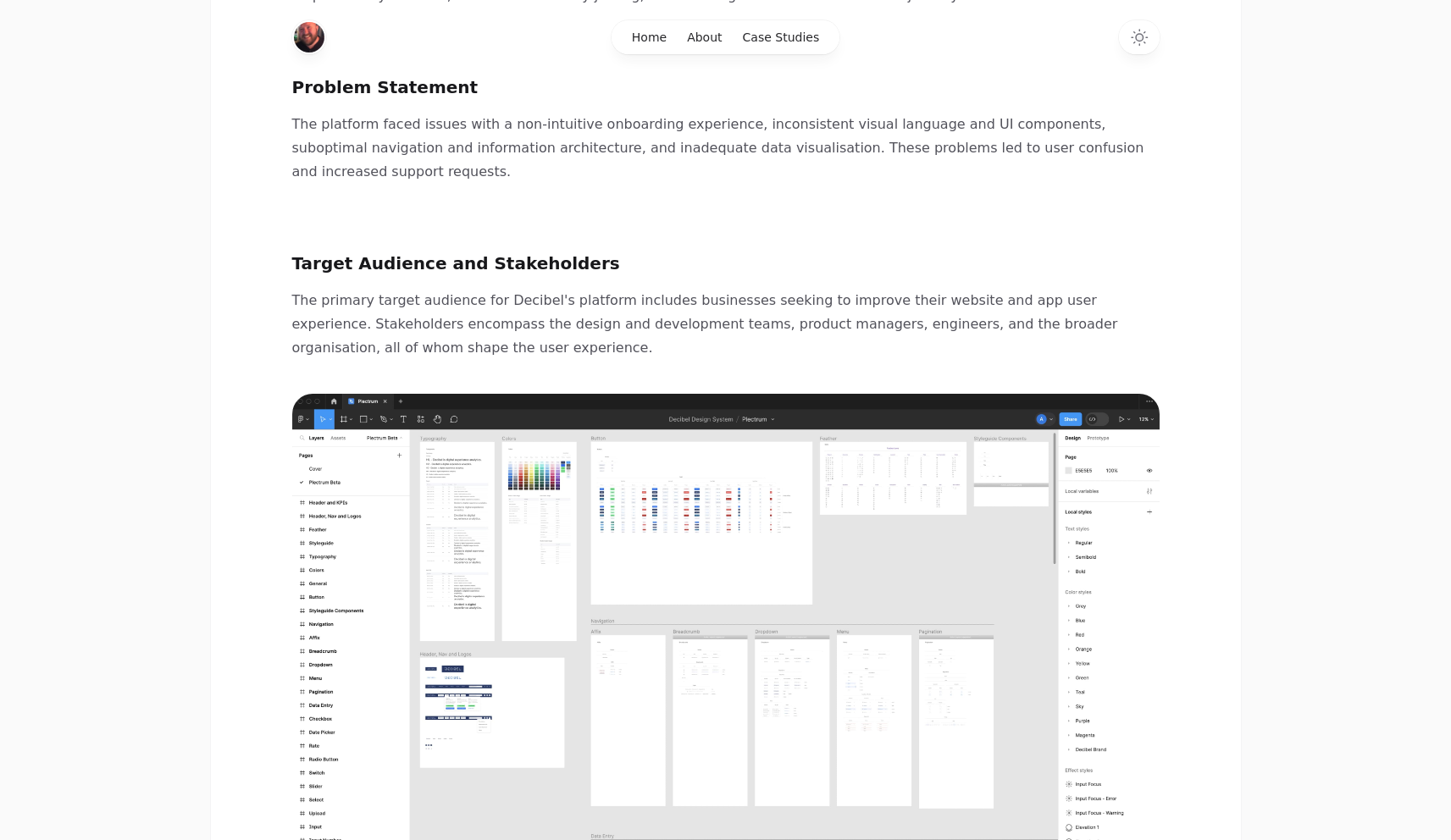
scroll to position [1315, 0]
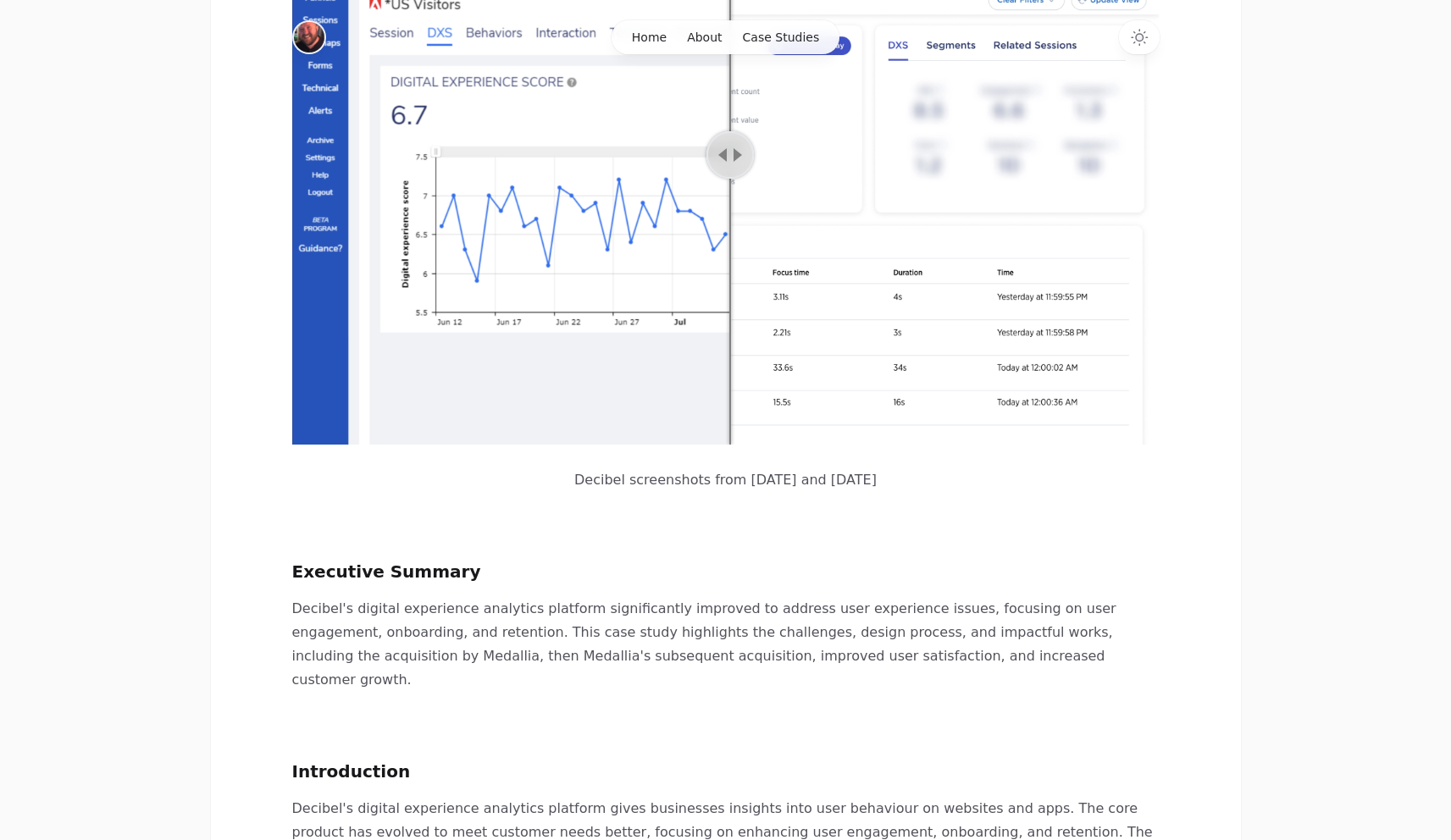
scroll to position [64, 0]
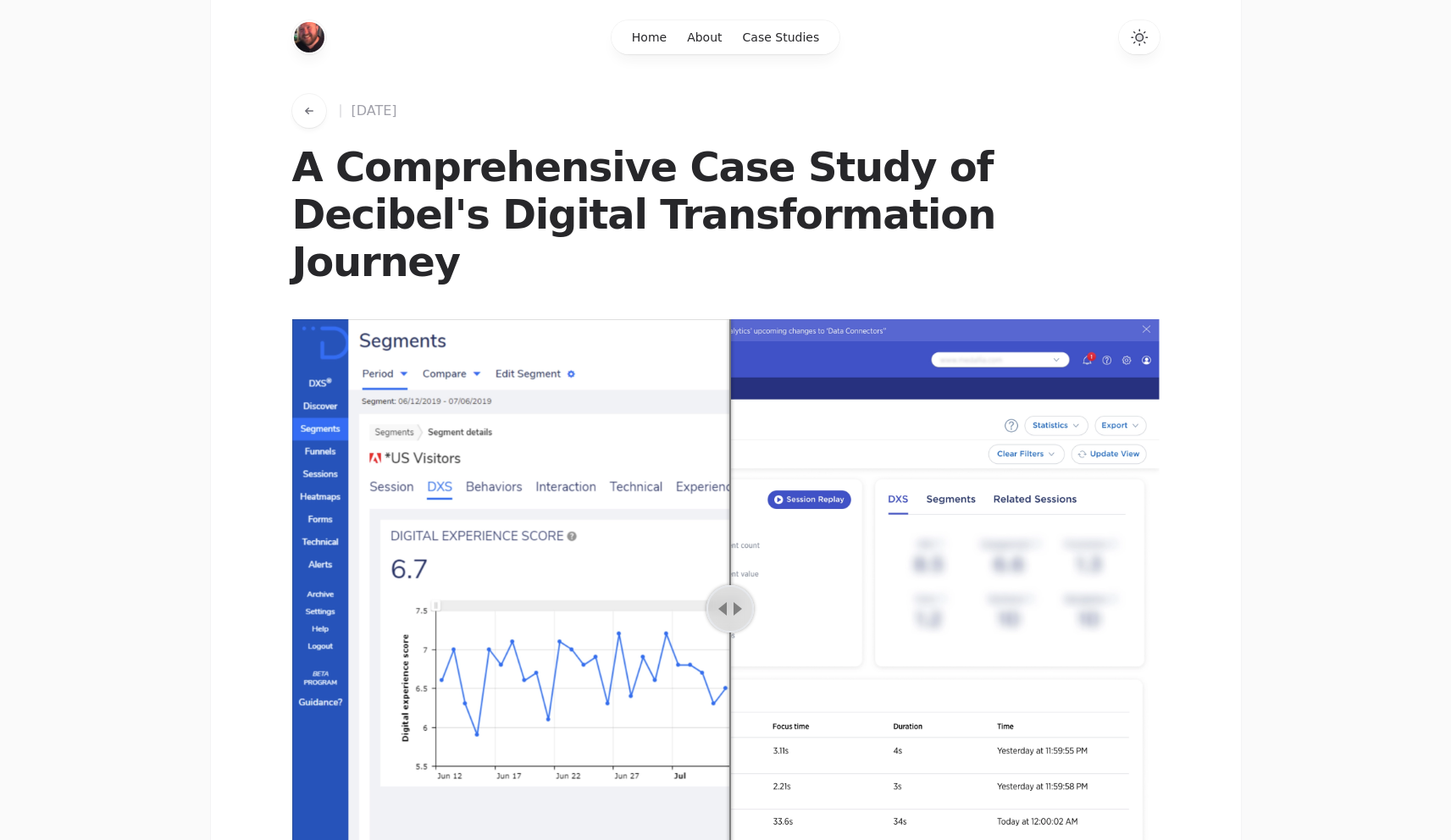
click at [1139, 35] on icon "Switch to dark theme" at bounding box center [1139, 37] width 8 height 8
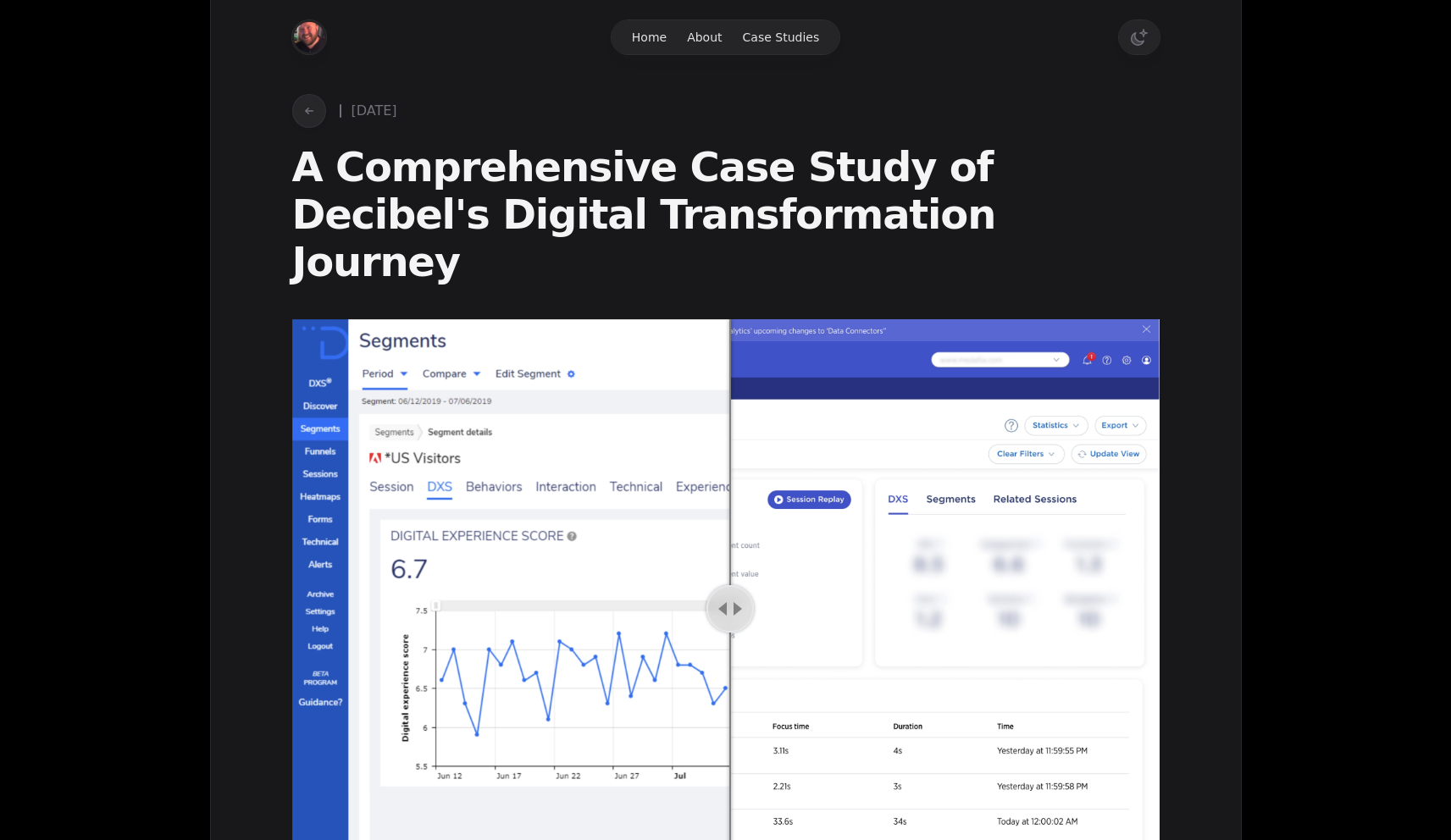
click at [1139, 35] on icon "Switch to light theme" at bounding box center [1139, 37] width 20 height 20
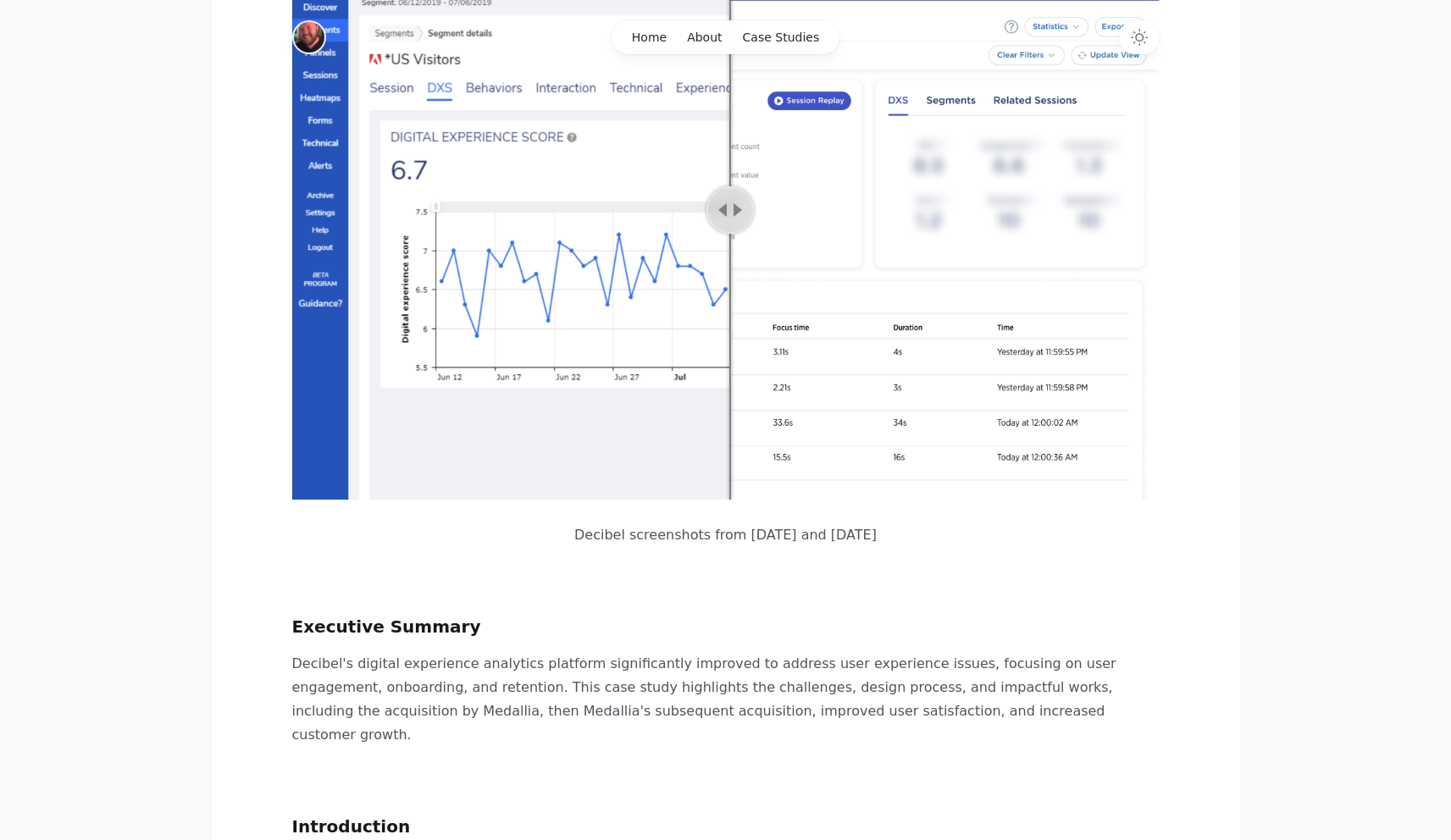
scroll to position [0, 0]
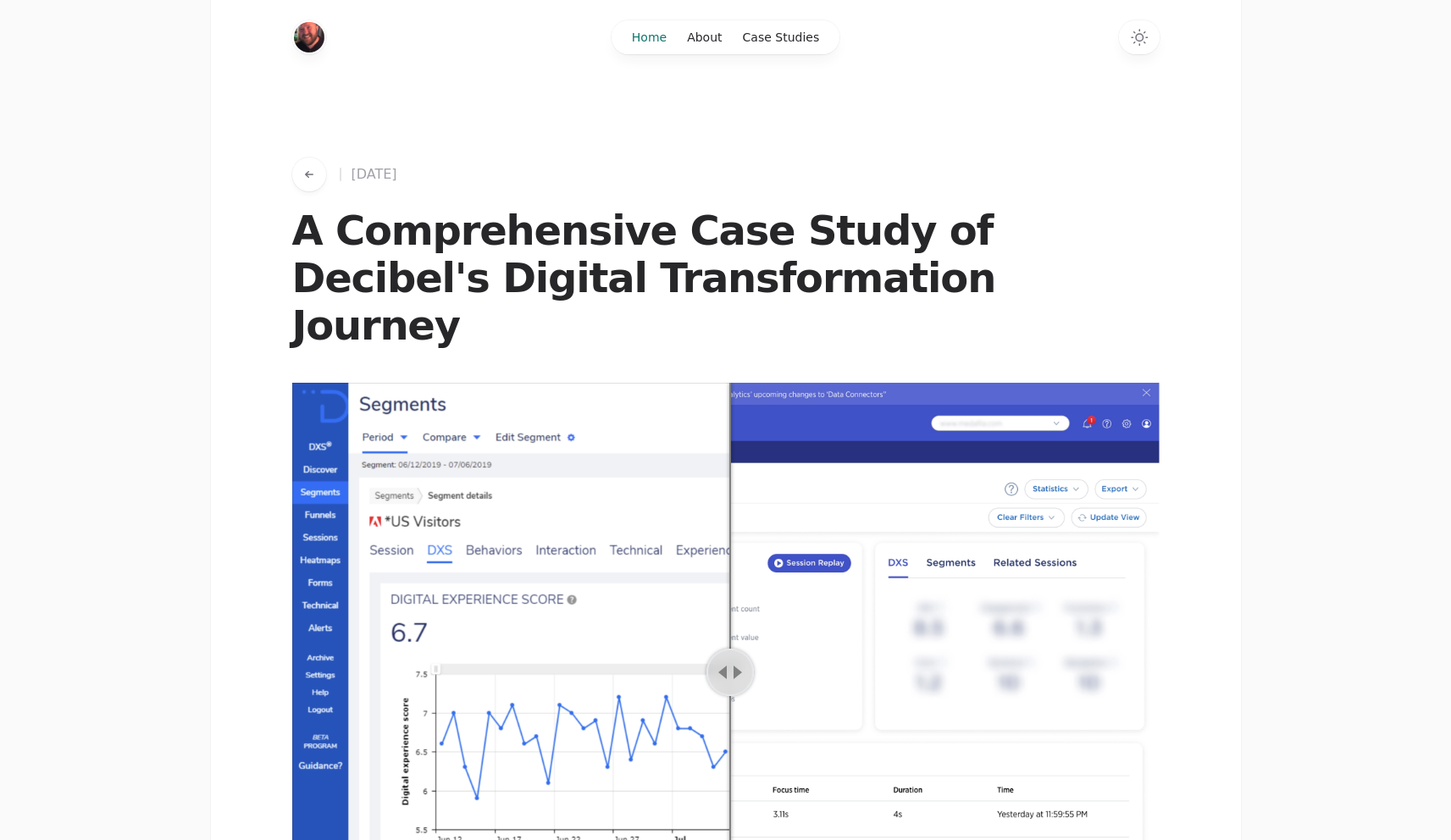
click at [656, 34] on link "Home" at bounding box center [650, 37] width 55 height 34
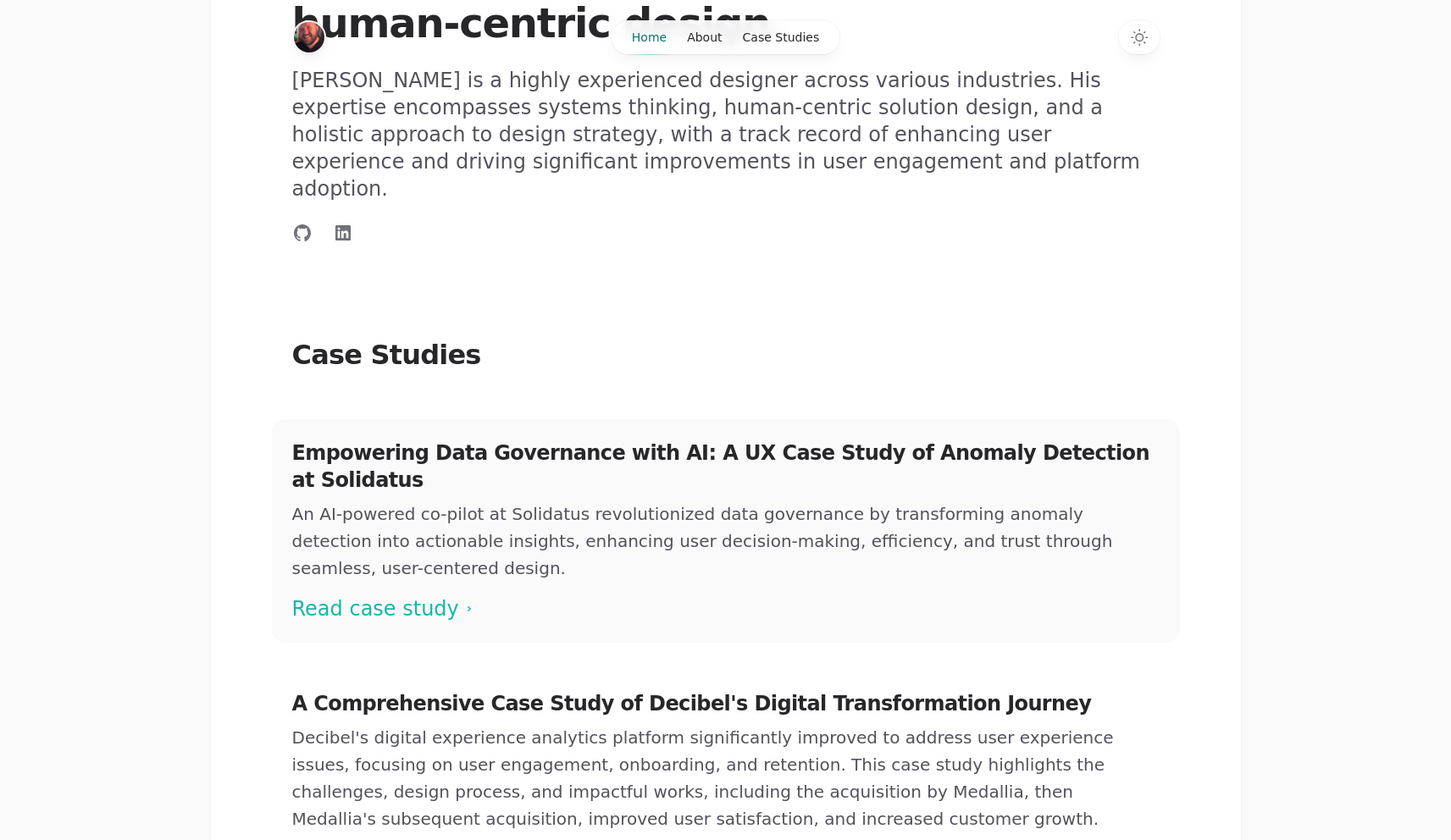
scroll to position [90, 0]
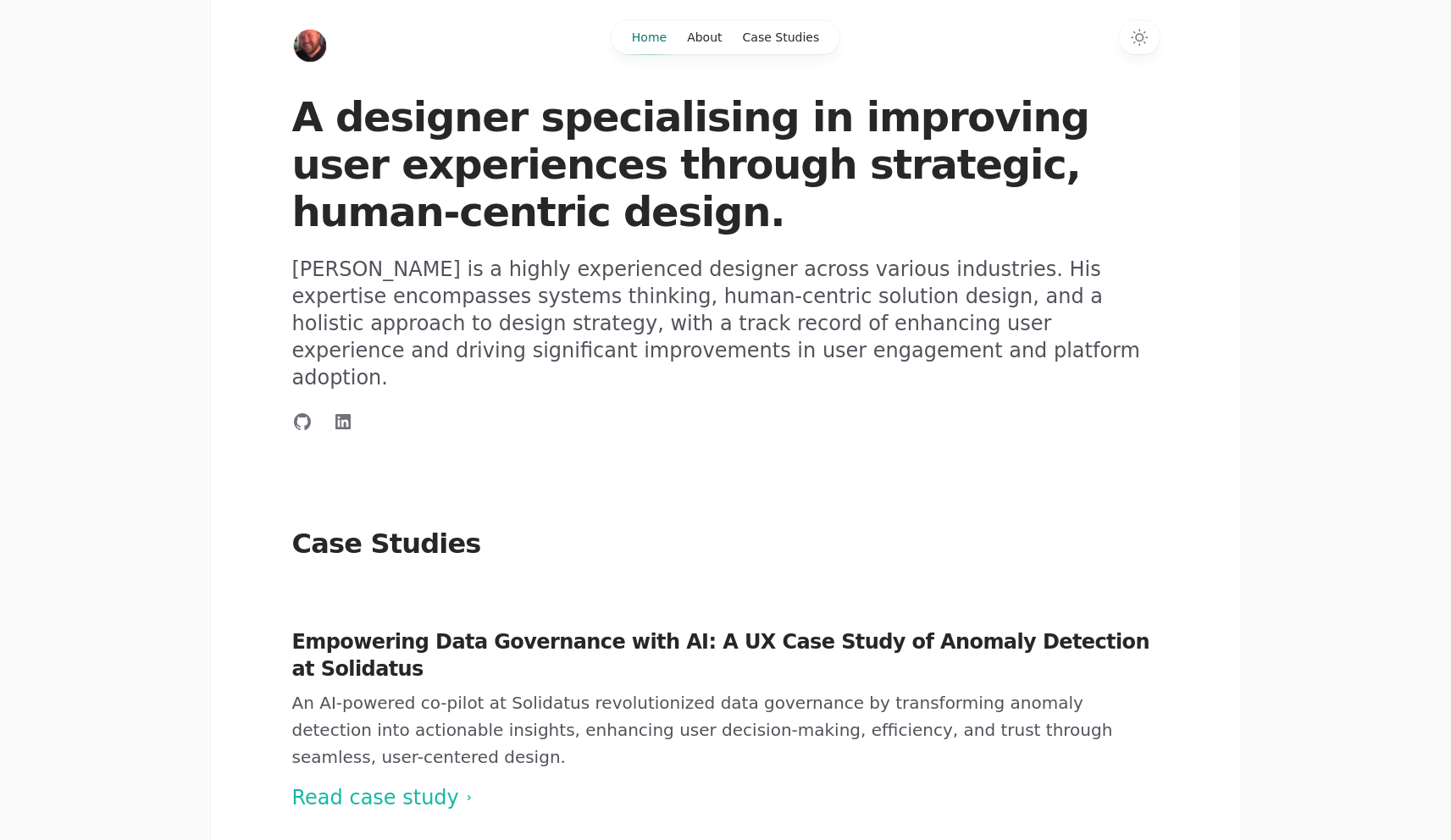
click at [707, 139] on h1 "A designer specialising in improving user experiences through strategic, human-…" at bounding box center [726, 164] width 868 height 142
click at [770, 608] on span at bounding box center [726, 719] width 908 height 223
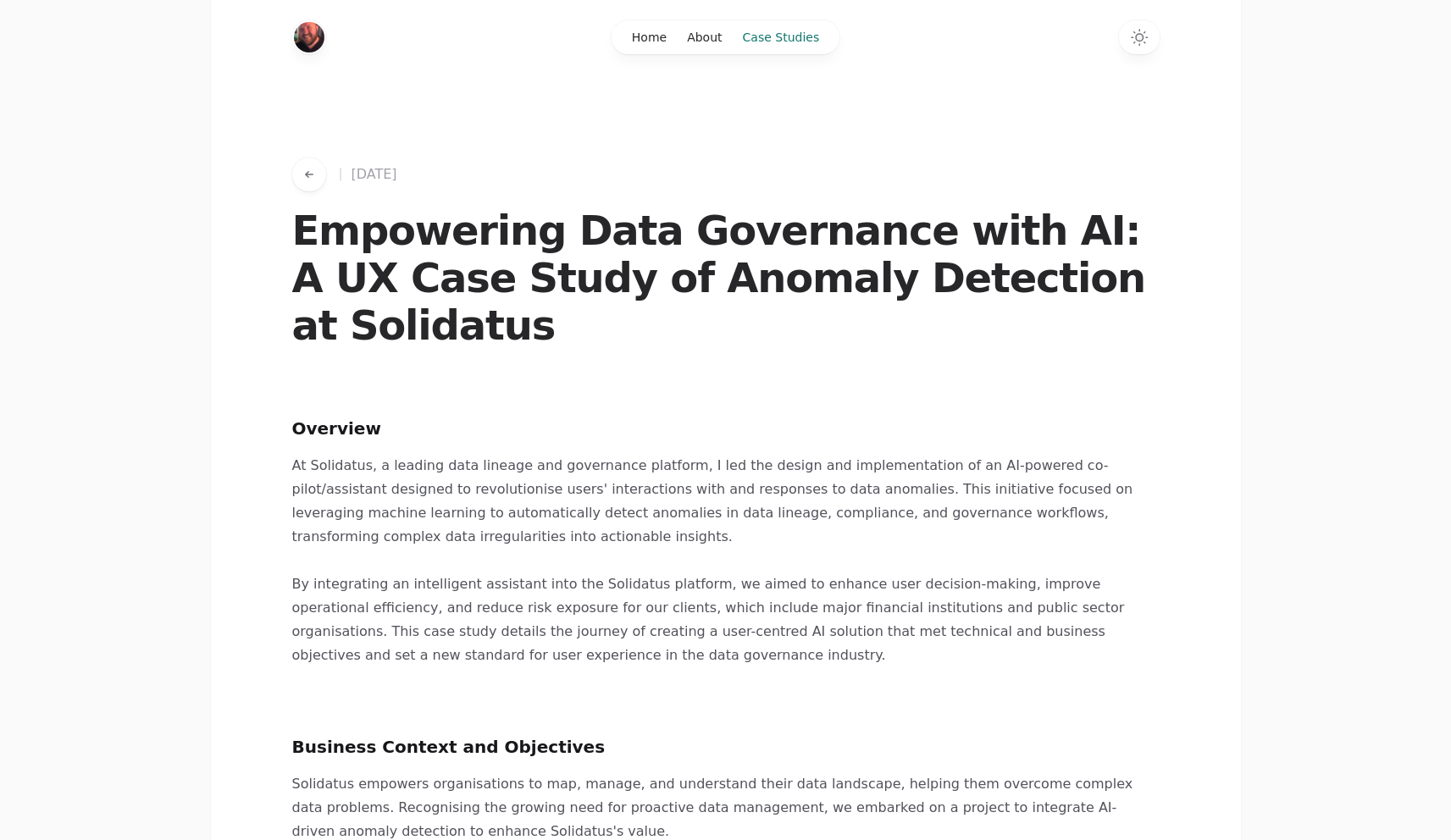
click at [790, 39] on link "Case Studies" at bounding box center [781, 37] width 97 height 34
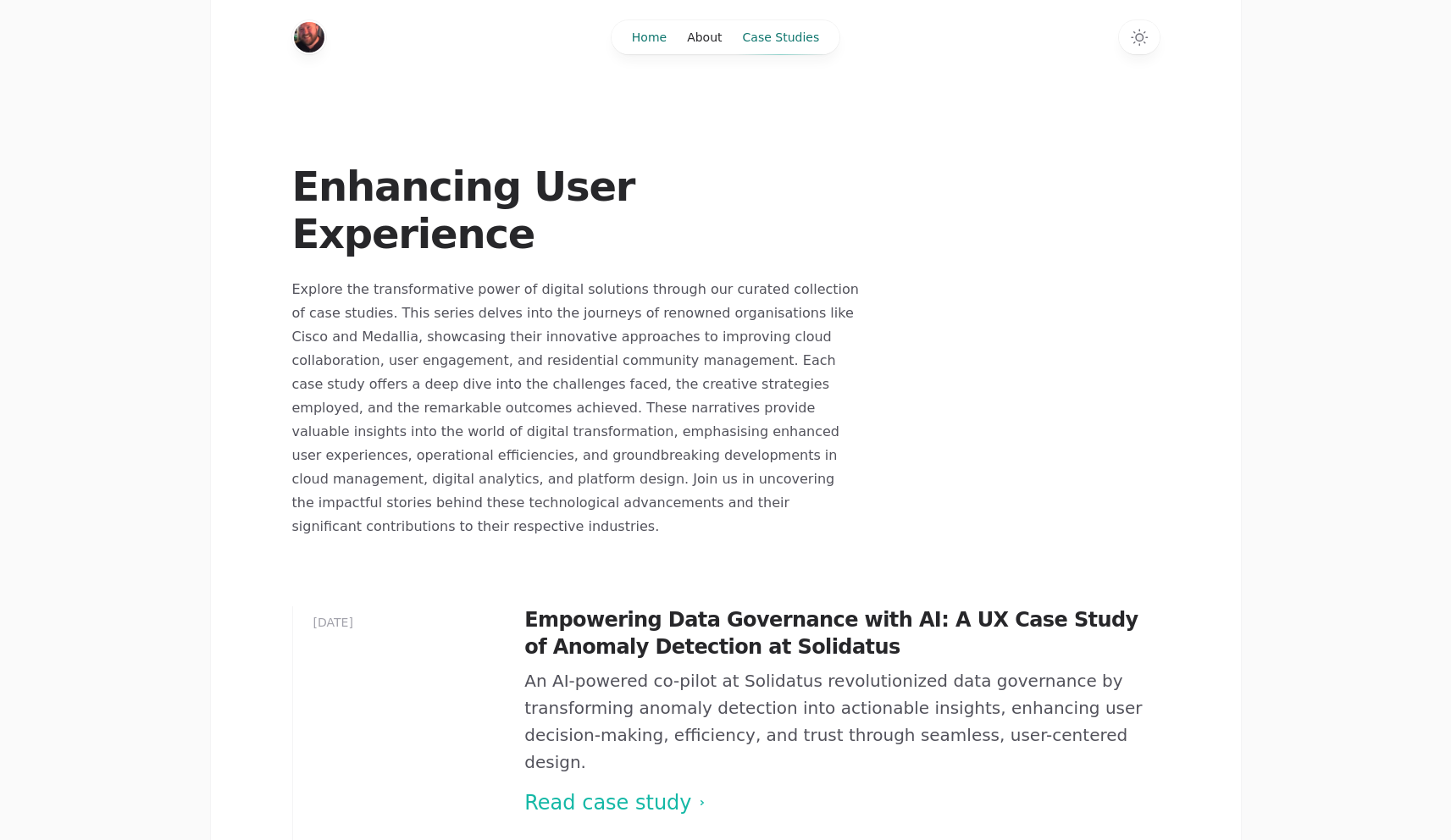
click at [661, 38] on link "Home" at bounding box center [650, 37] width 55 height 34
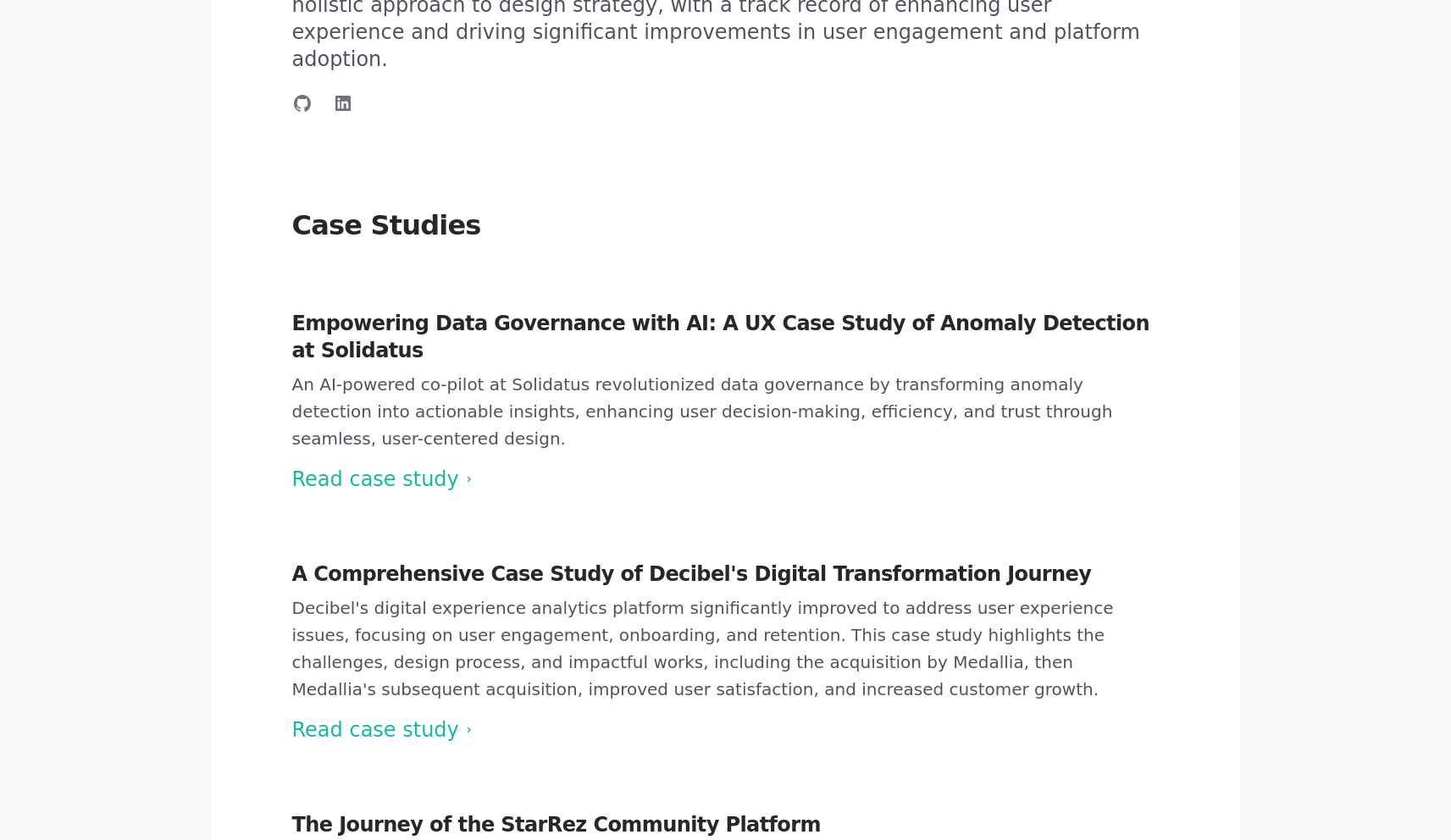
scroll to position [699, 0]
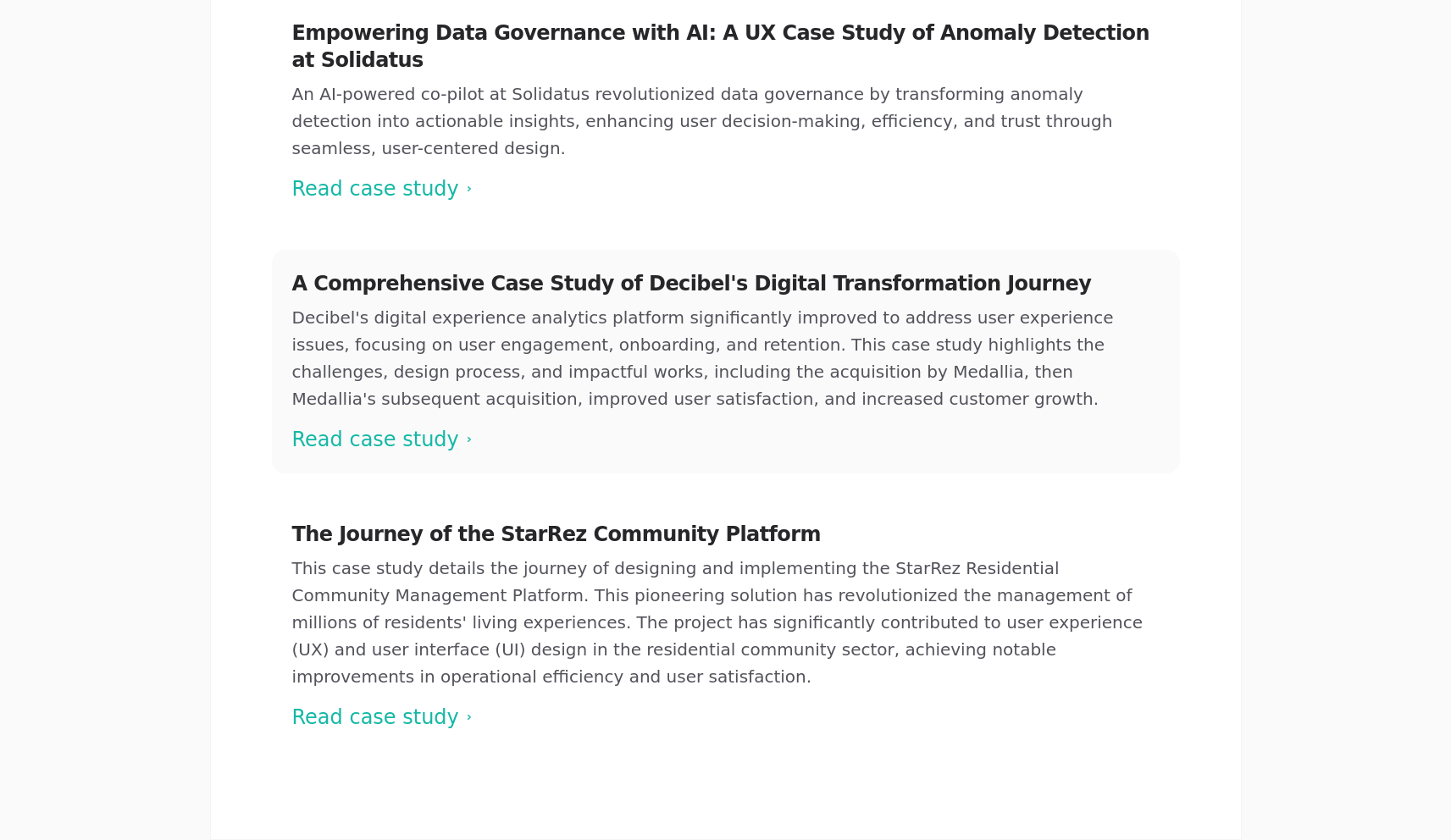
click at [601, 284] on span at bounding box center [726, 361] width 908 height 223
